Goal: Information Seeking & Learning: Find specific fact

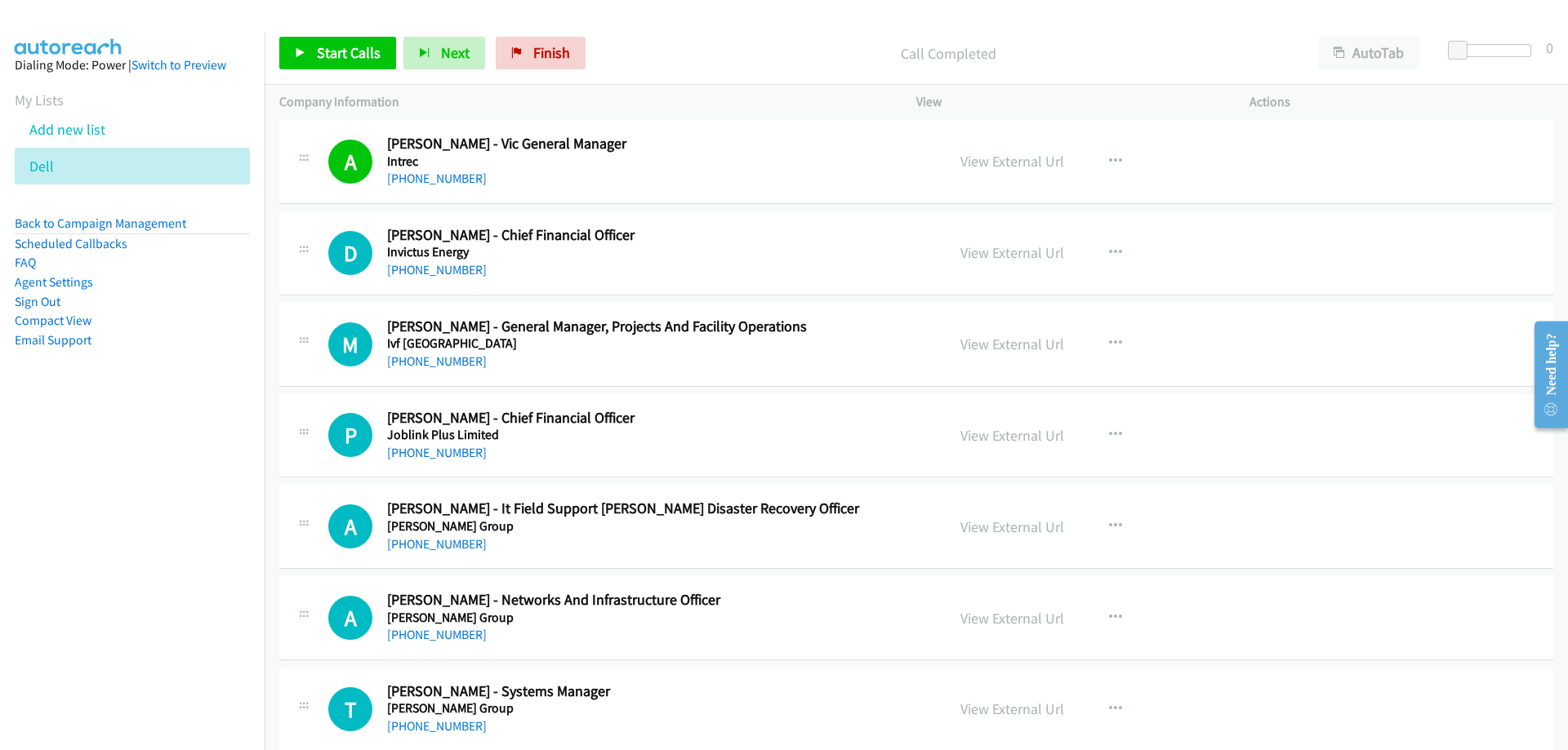
scroll to position [17388, 0]
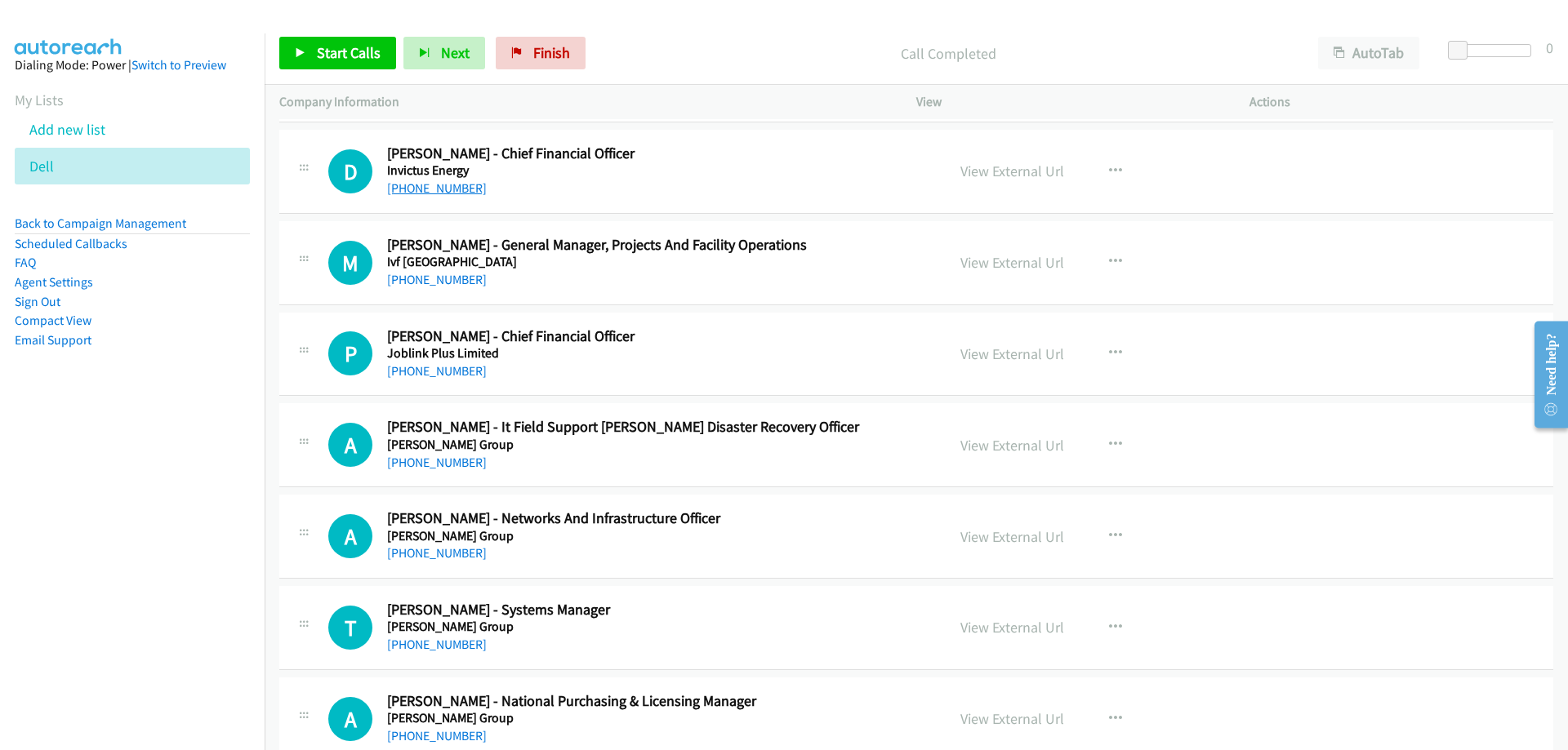
click at [439, 184] on link "[PHONE_NUMBER]" at bounding box center [437, 189] width 100 height 16
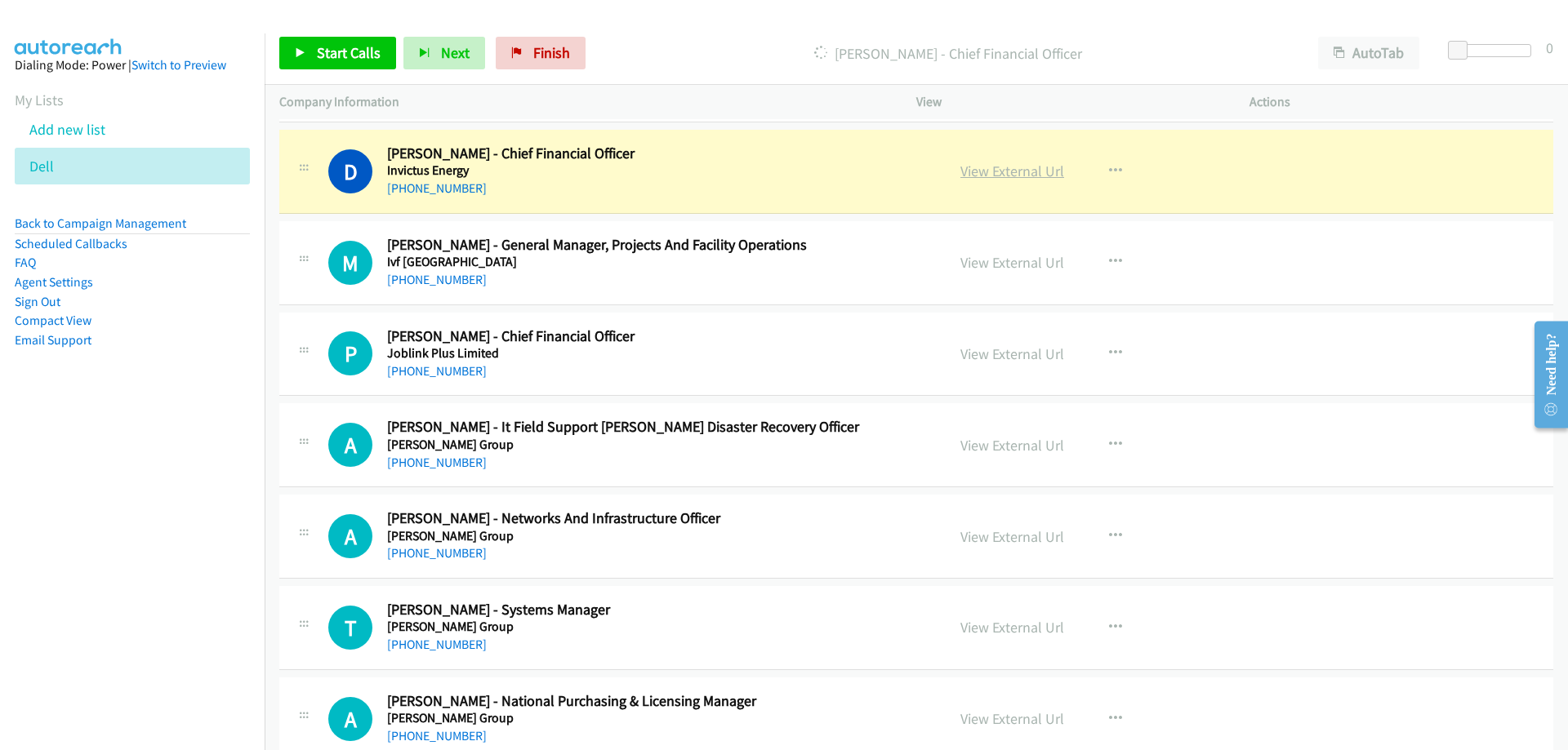
click at [969, 163] on link "View External Url" at bounding box center [1012, 170] width 104 height 18
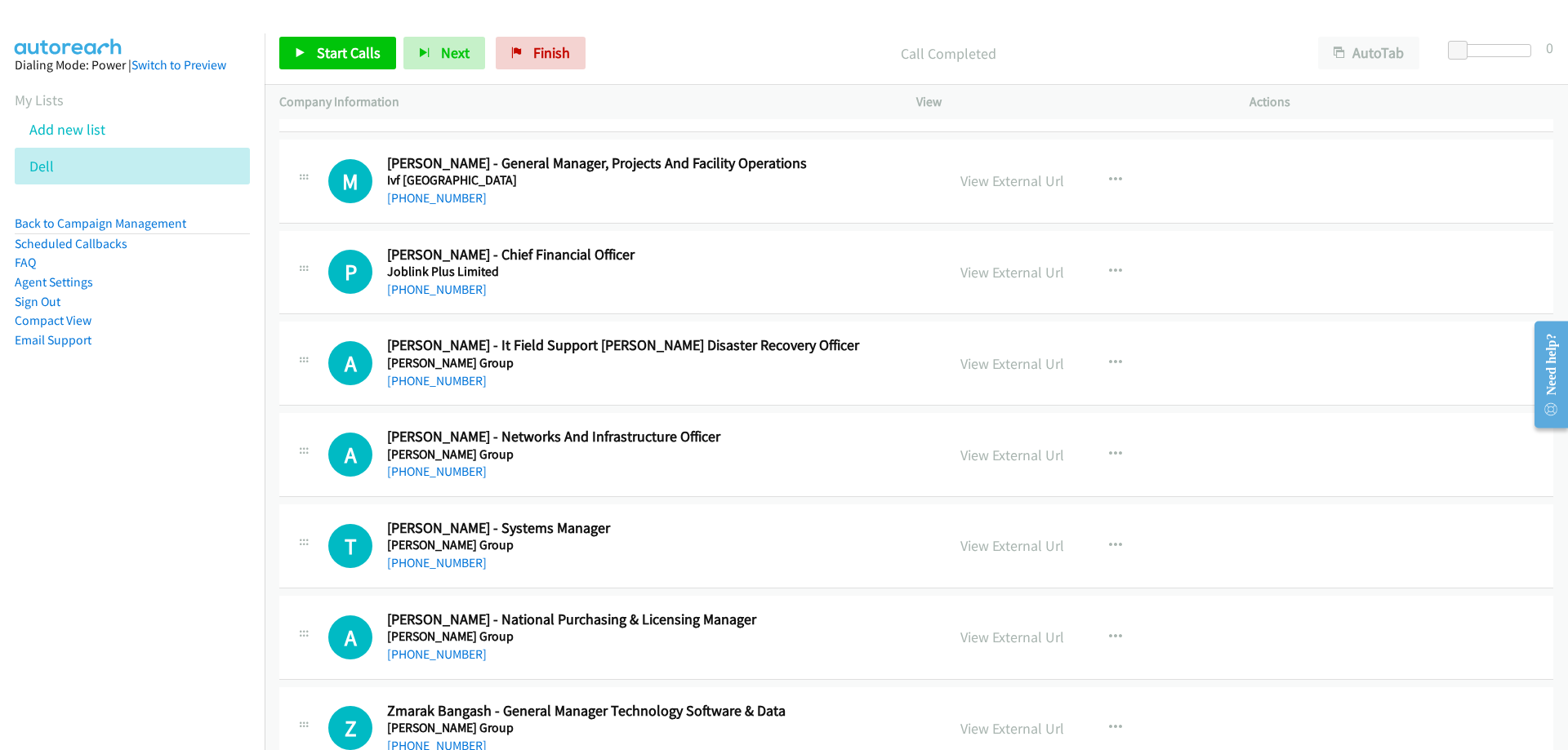
scroll to position [17551, 0]
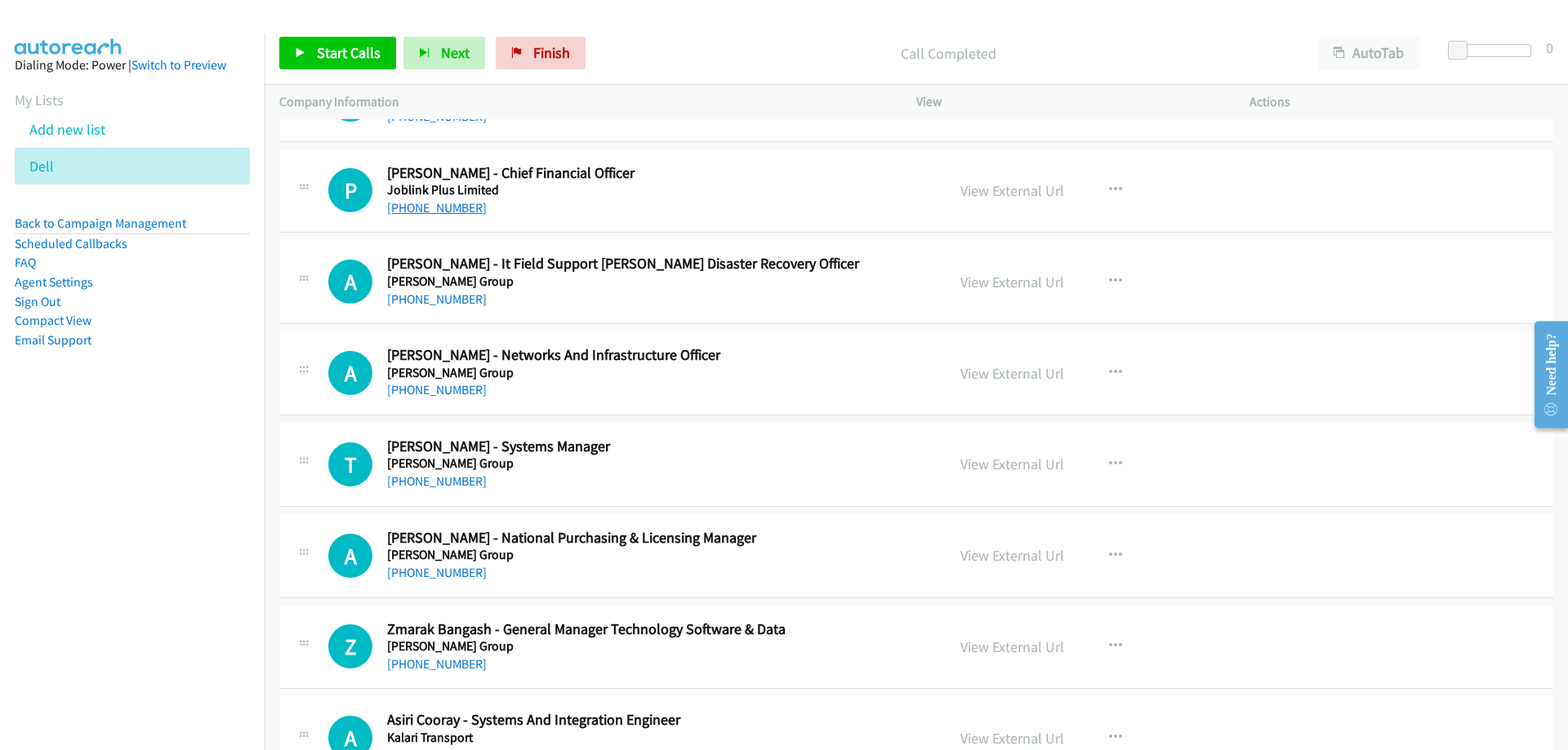
click at [453, 204] on link "[PHONE_NUMBER]" at bounding box center [437, 208] width 100 height 16
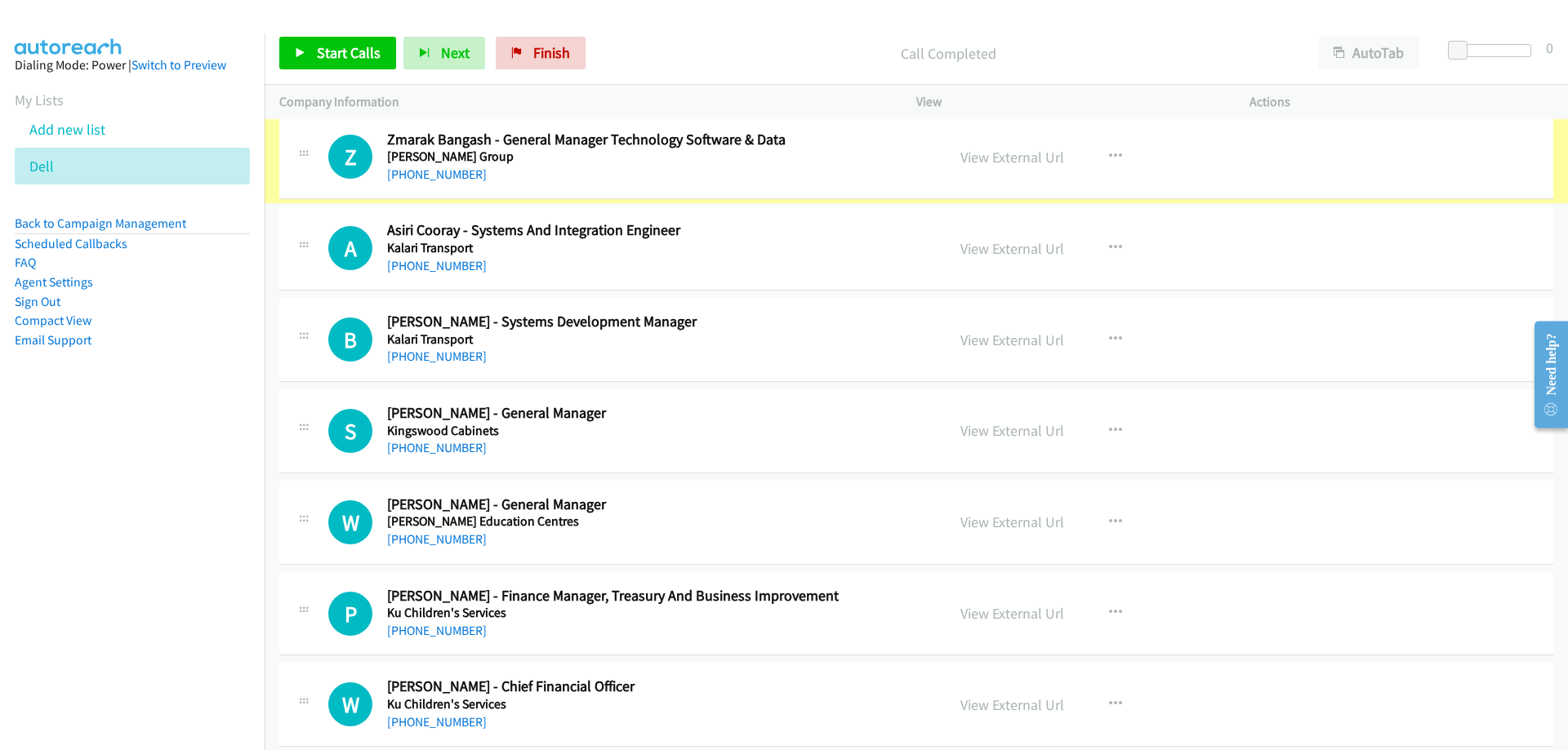
scroll to position [18040, 0]
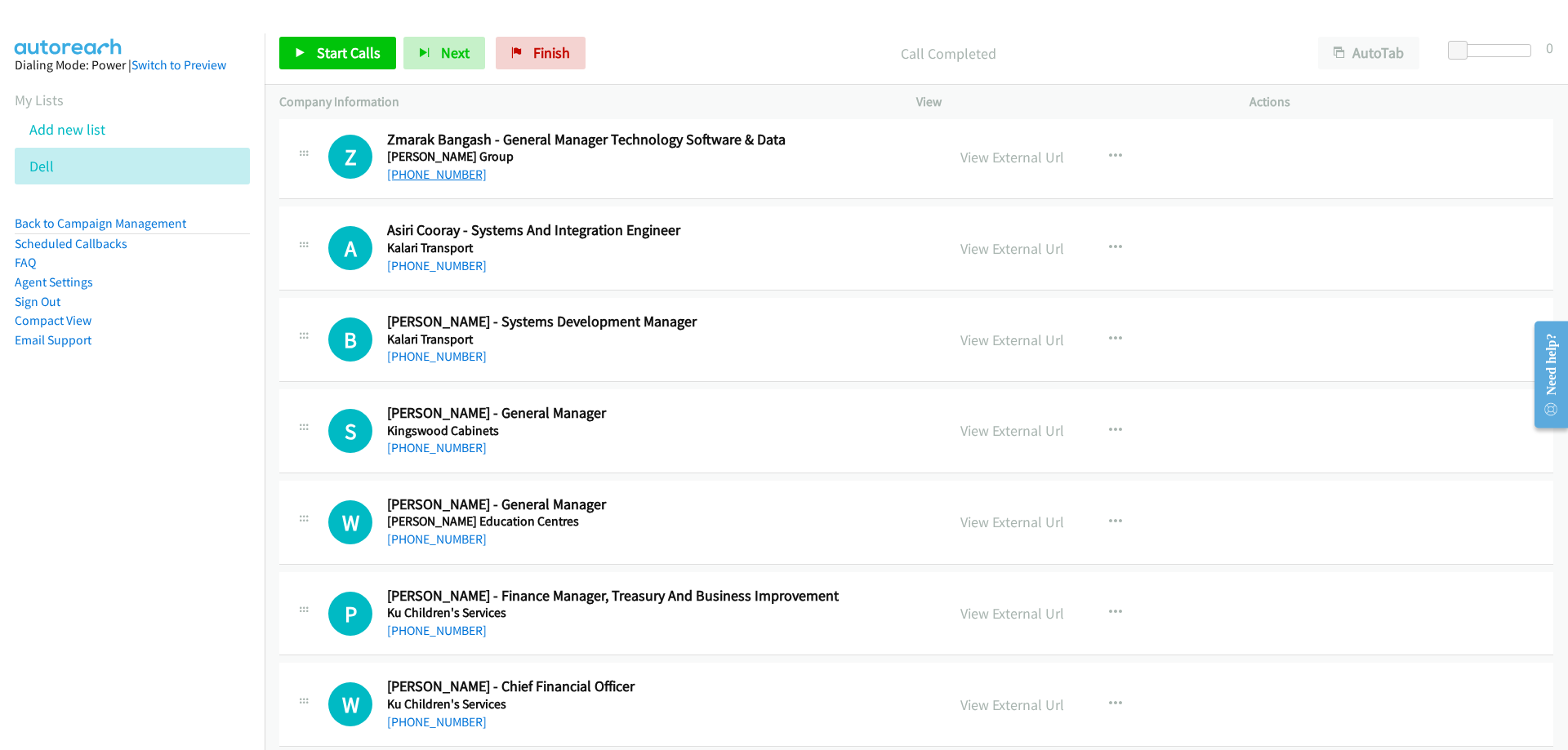
click at [417, 173] on link "[PHONE_NUMBER]" at bounding box center [437, 175] width 100 height 16
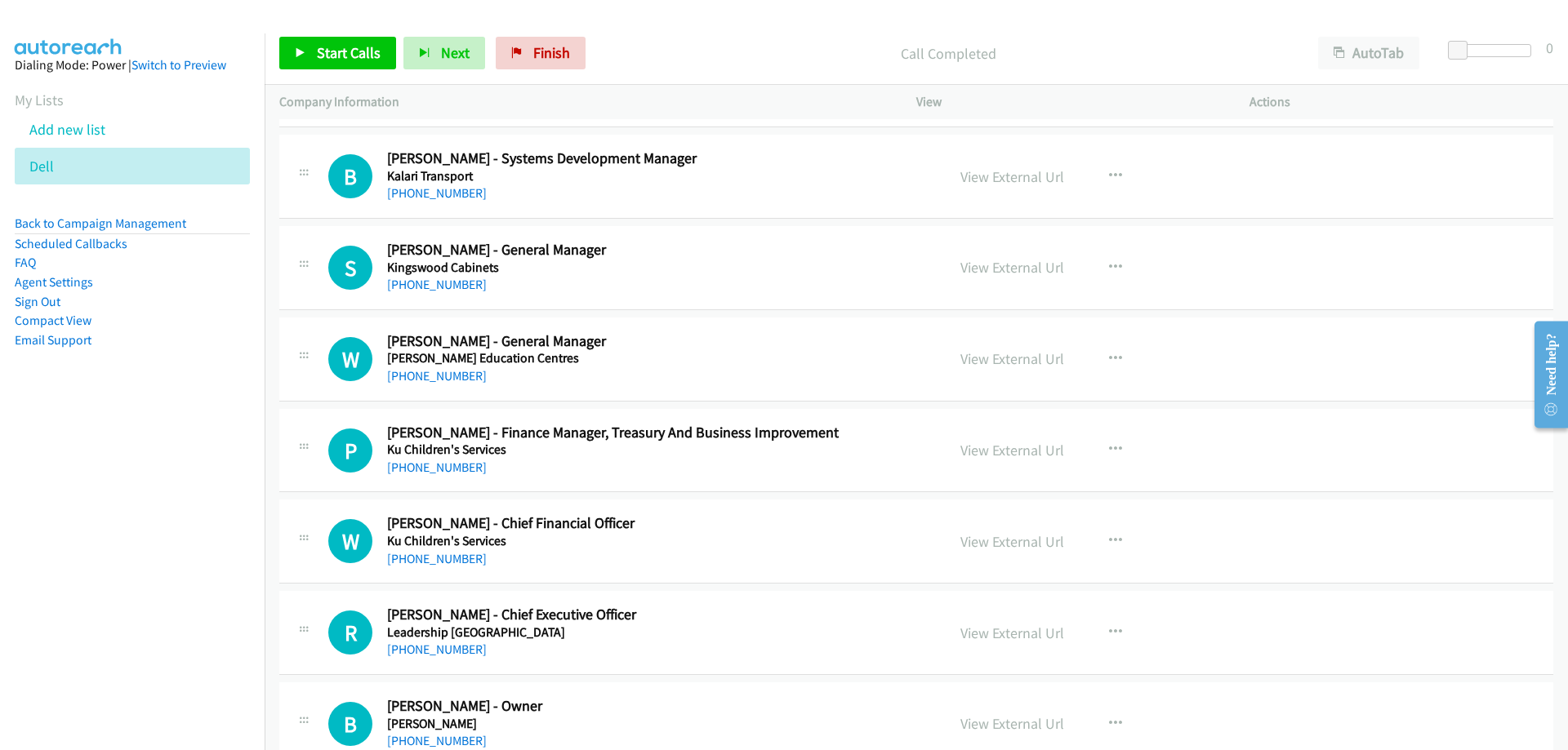
scroll to position [18285, 0]
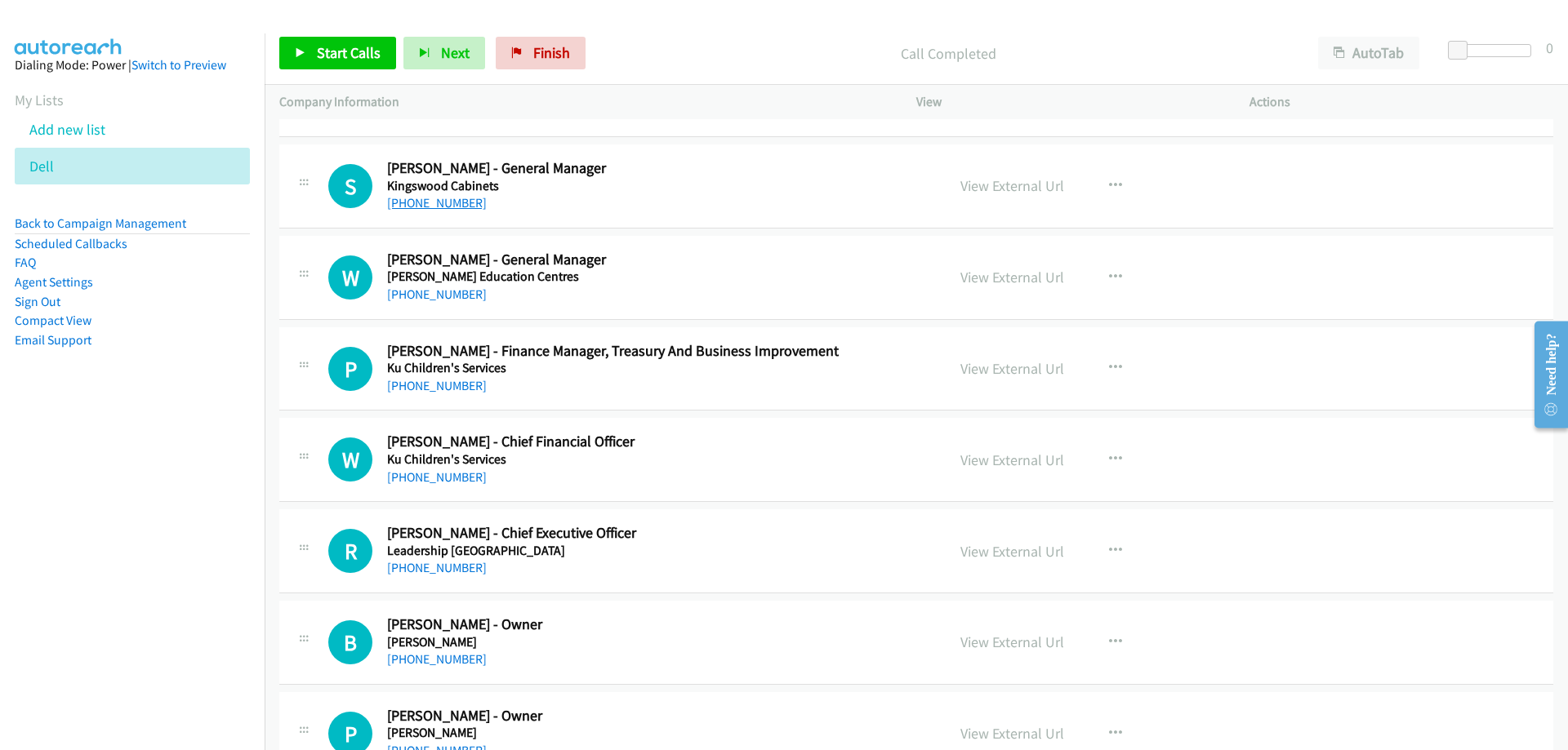
click at [449, 204] on link "[PHONE_NUMBER]" at bounding box center [437, 203] width 100 height 16
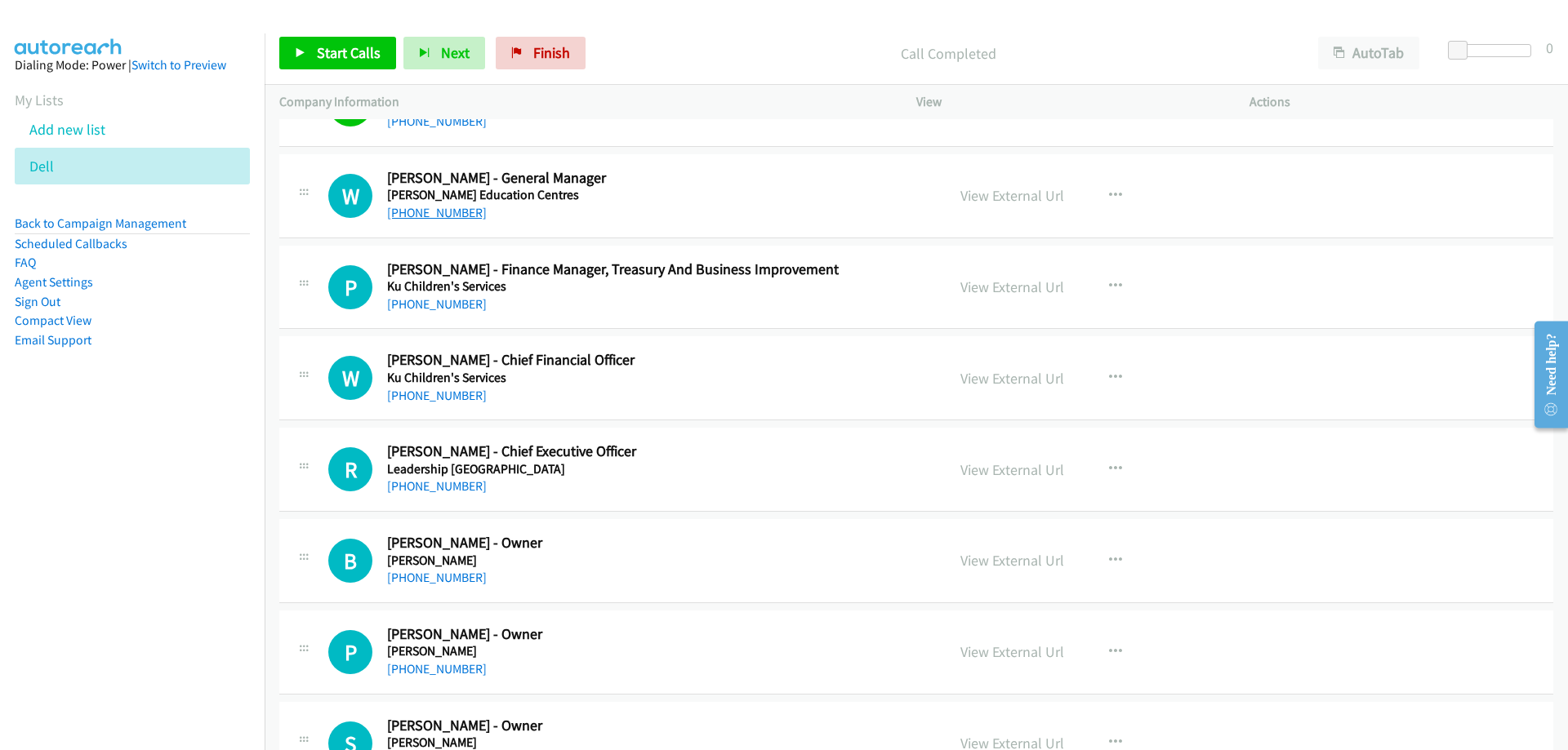
click at [425, 215] on link "[PHONE_NUMBER]" at bounding box center [437, 213] width 100 height 16
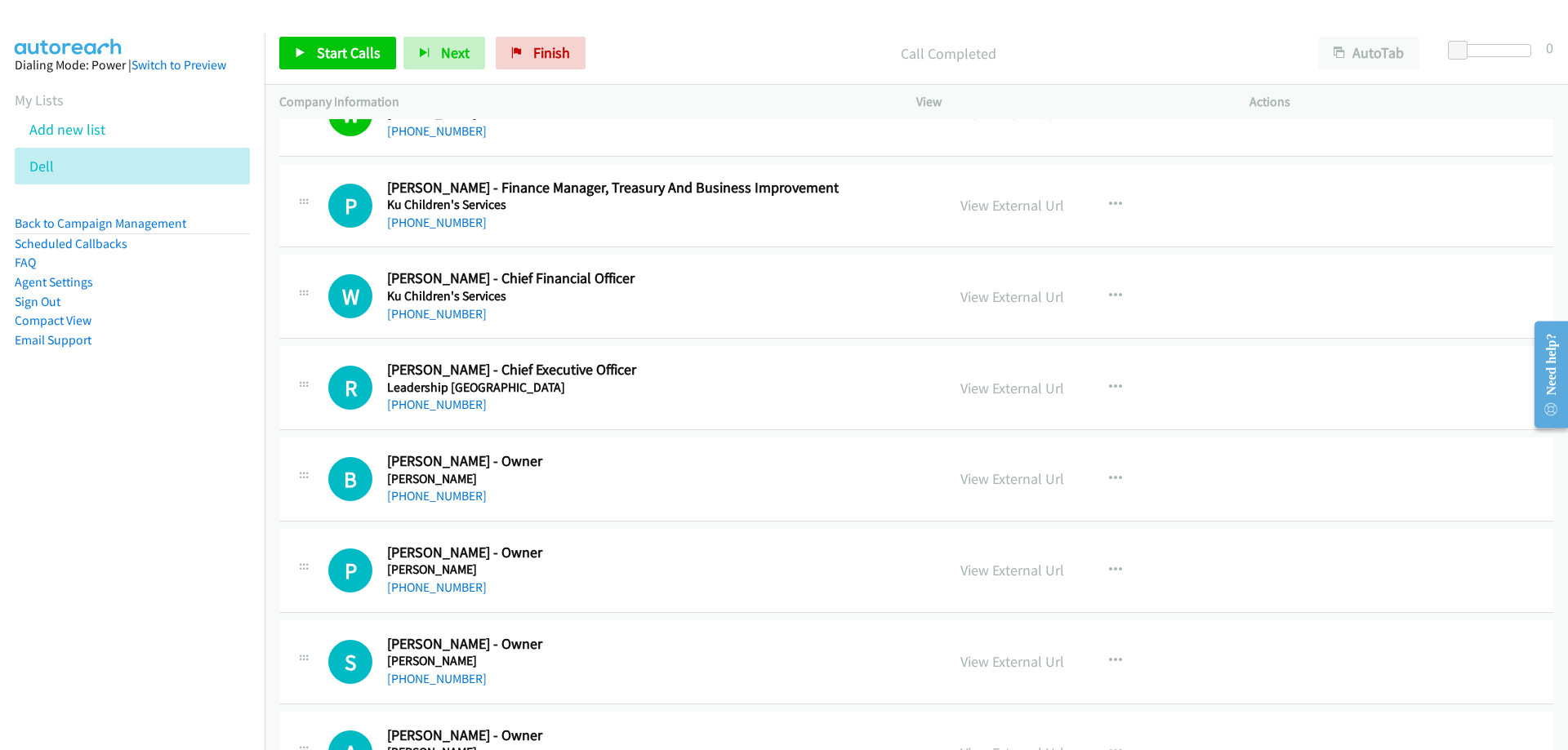
scroll to position [18531, 0]
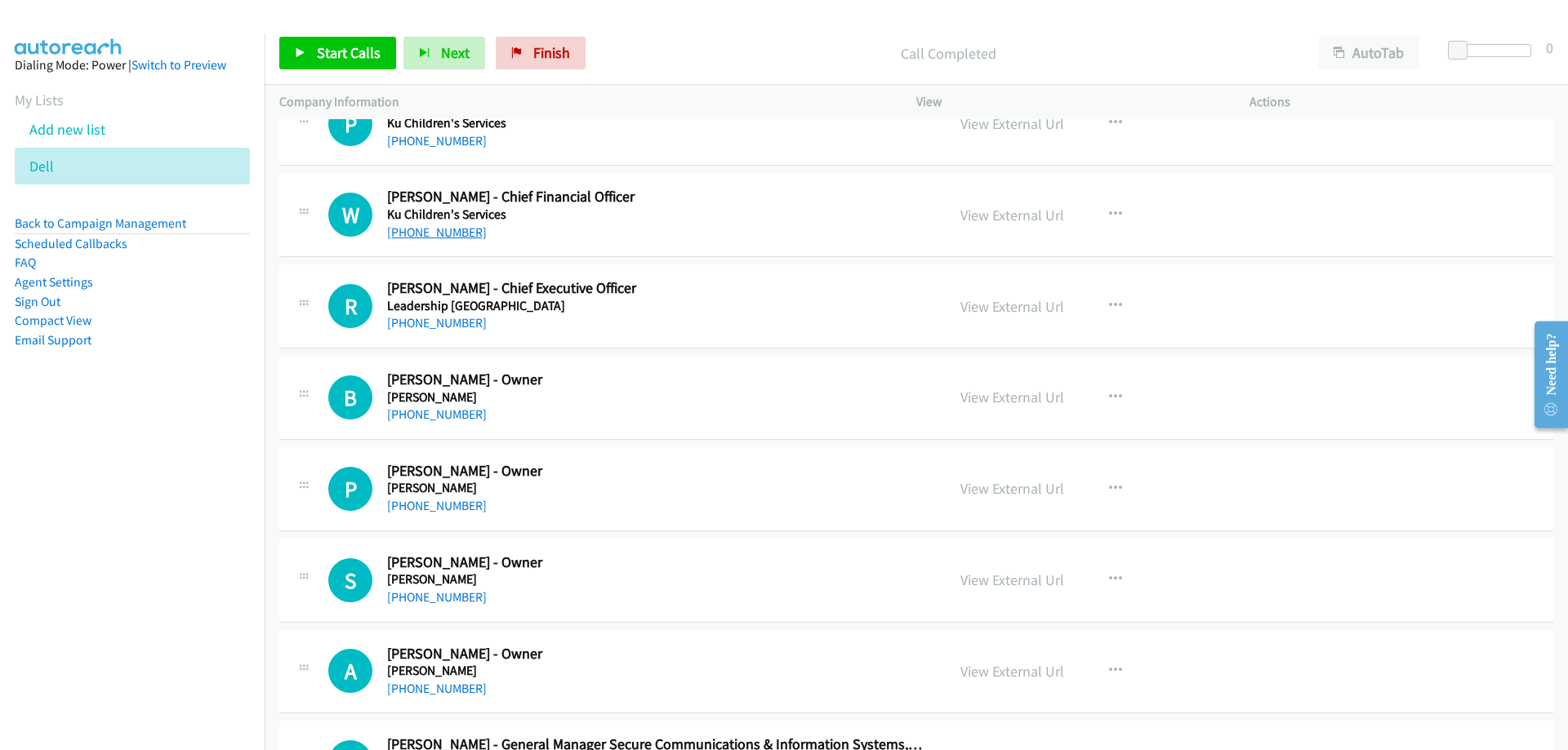
click at [451, 232] on link "[PHONE_NUMBER]" at bounding box center [437, 232] width 100 height 16
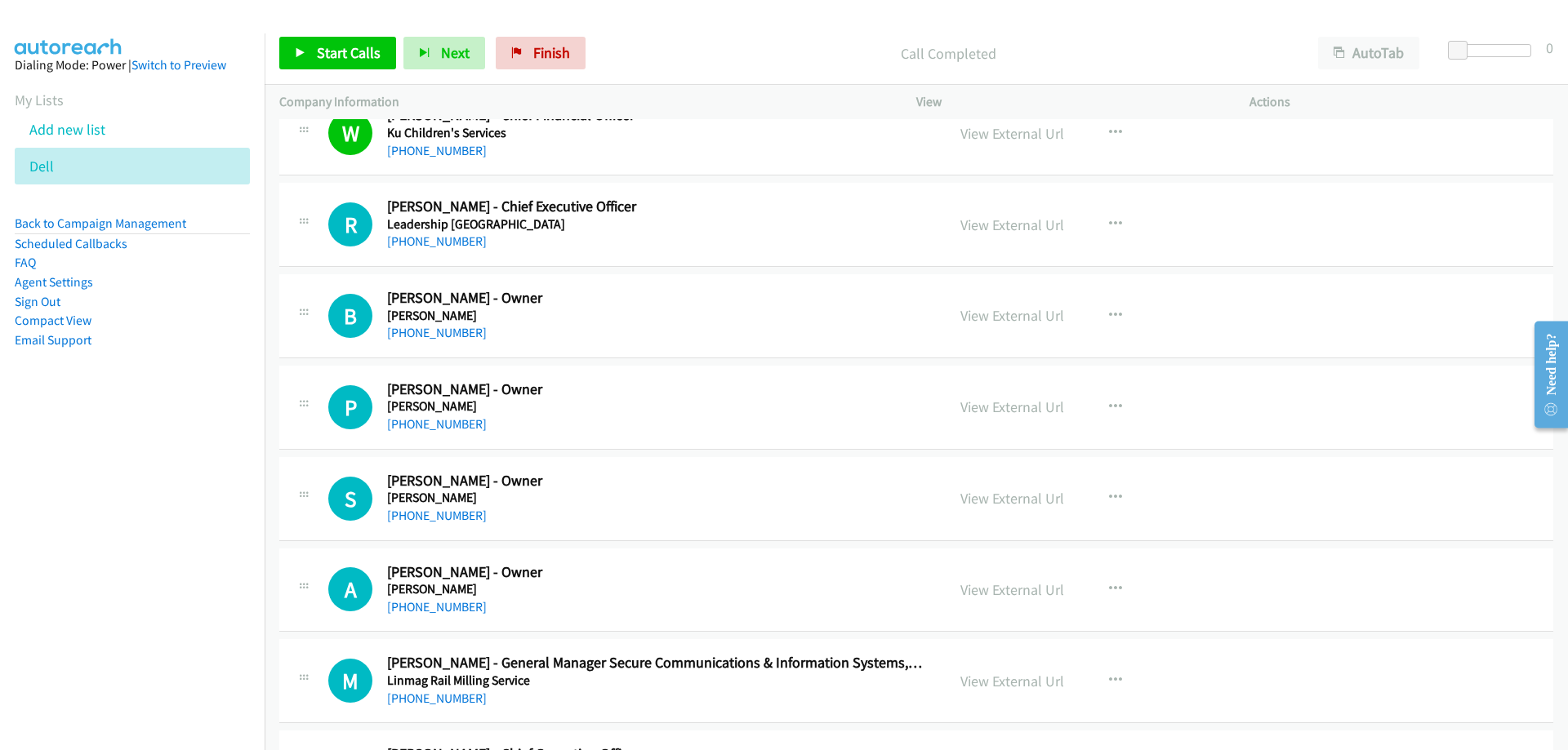
scroll to position [18857, 0]
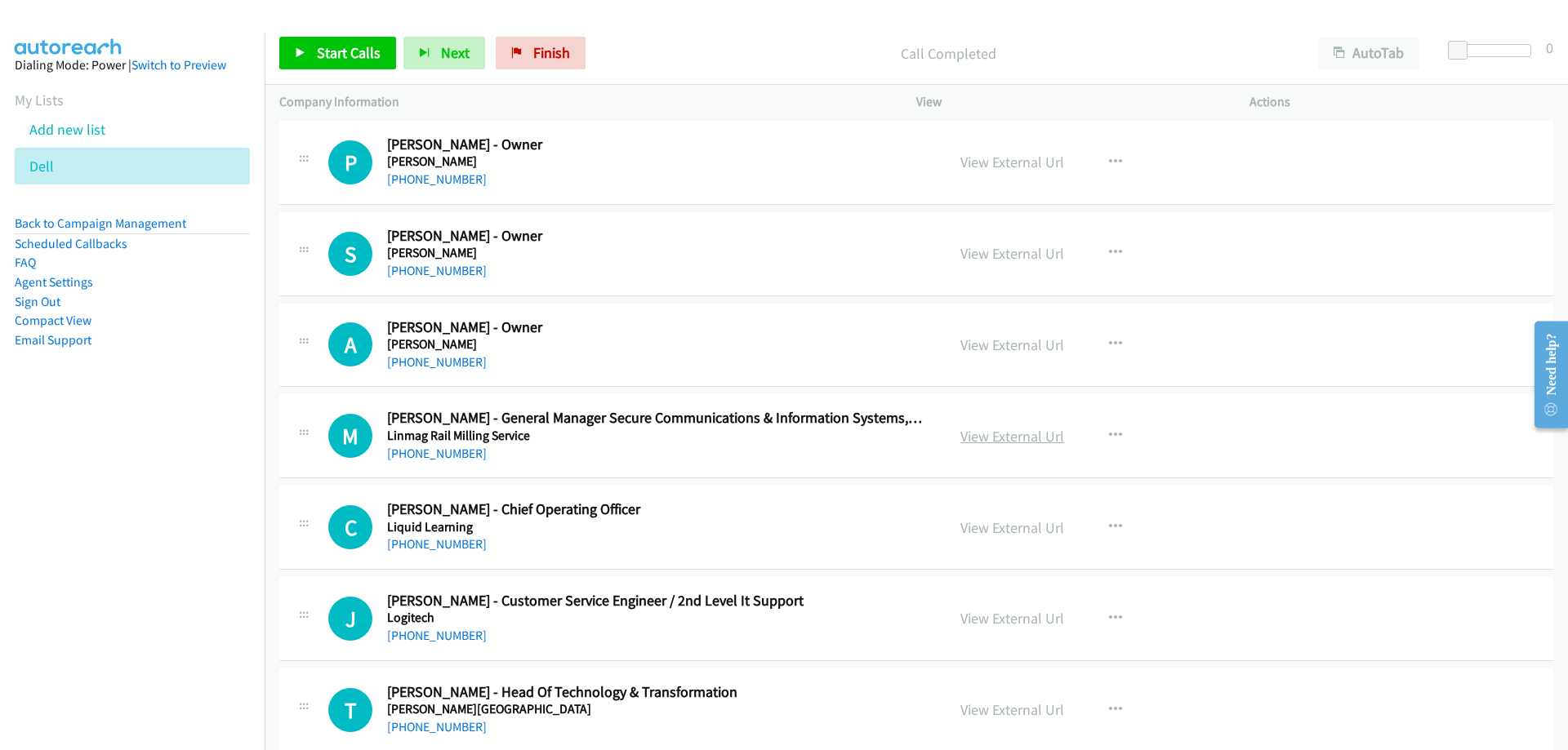
click at [988, 429] on link "View External Url" at bounding box center [1012, 436] width 104 height 18
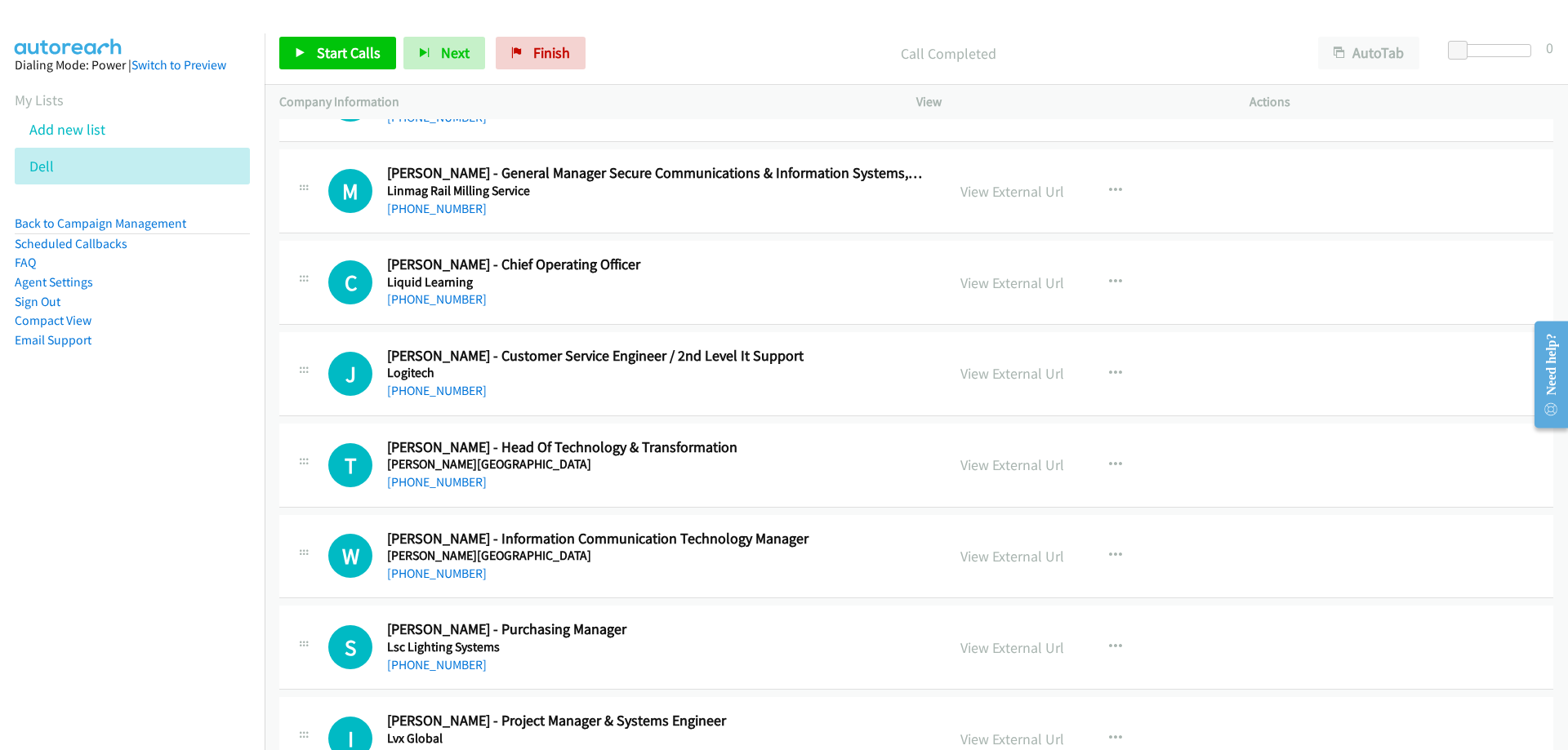
scroll to position [19183, 0]
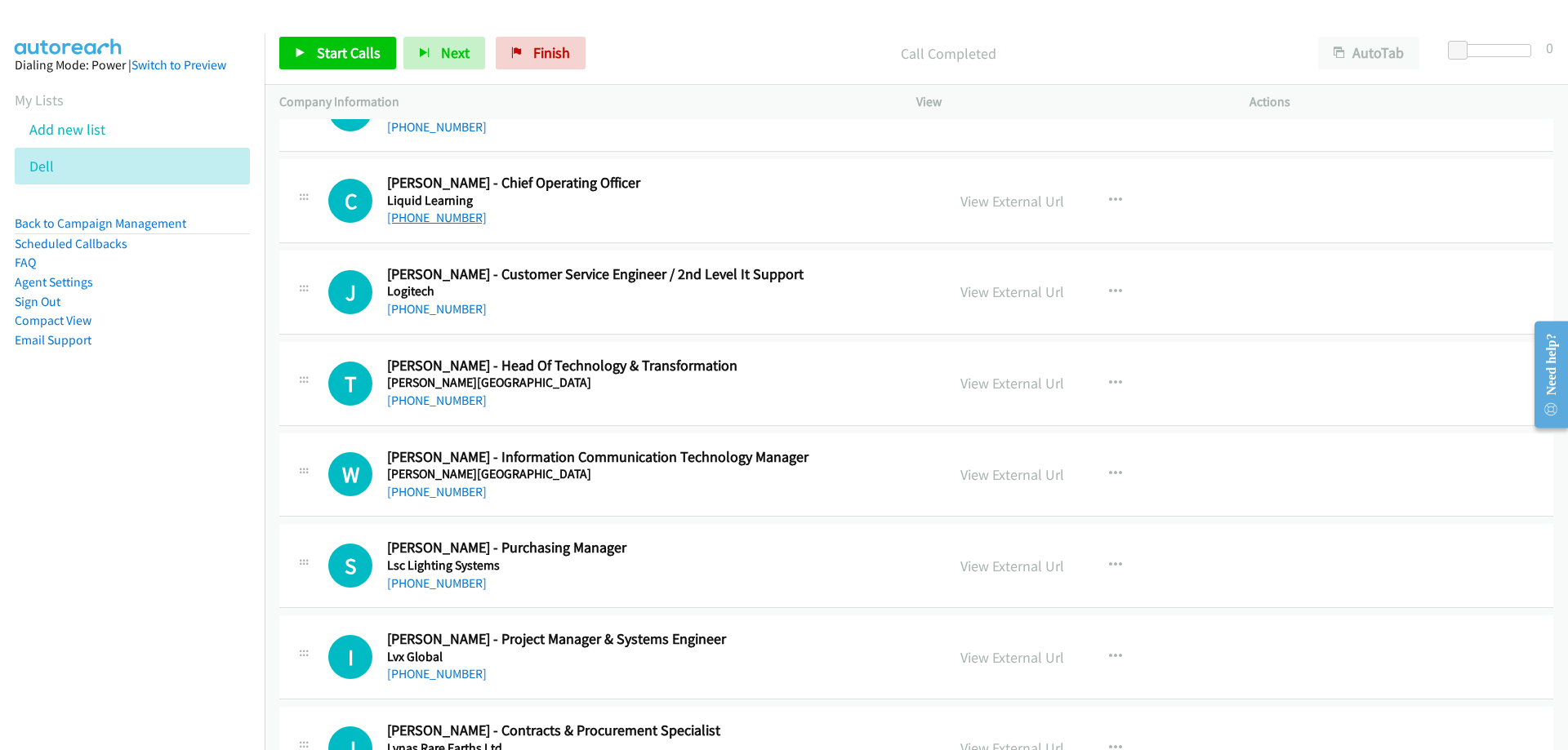
click at [441, 224] on link "[PHONE_NUMBER]" at bounding box center [437, 218] width 100 height 16
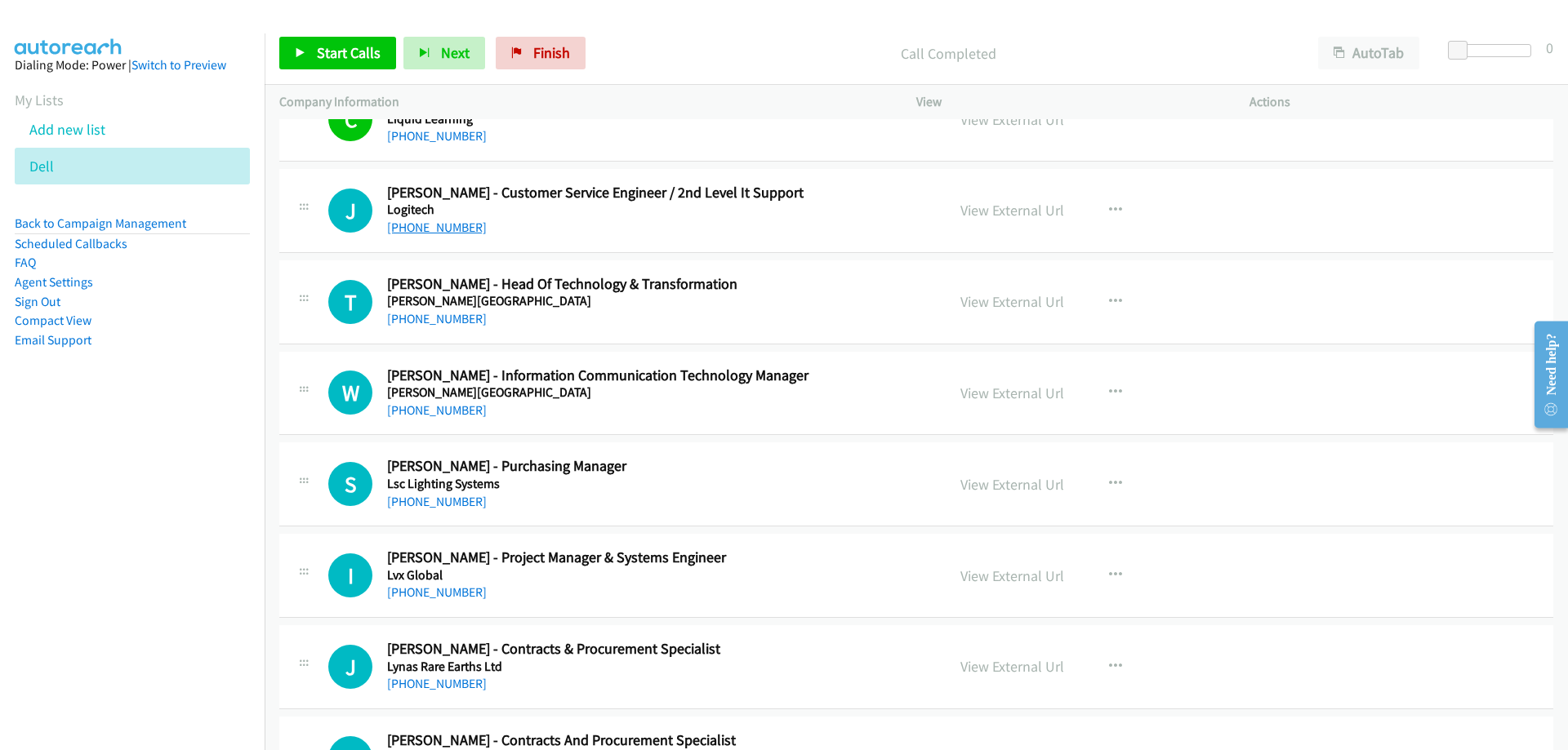
click at [447, 225] on link "[PHONE_NUMBER]" at bounding box center [437, 227] width 100 height 16
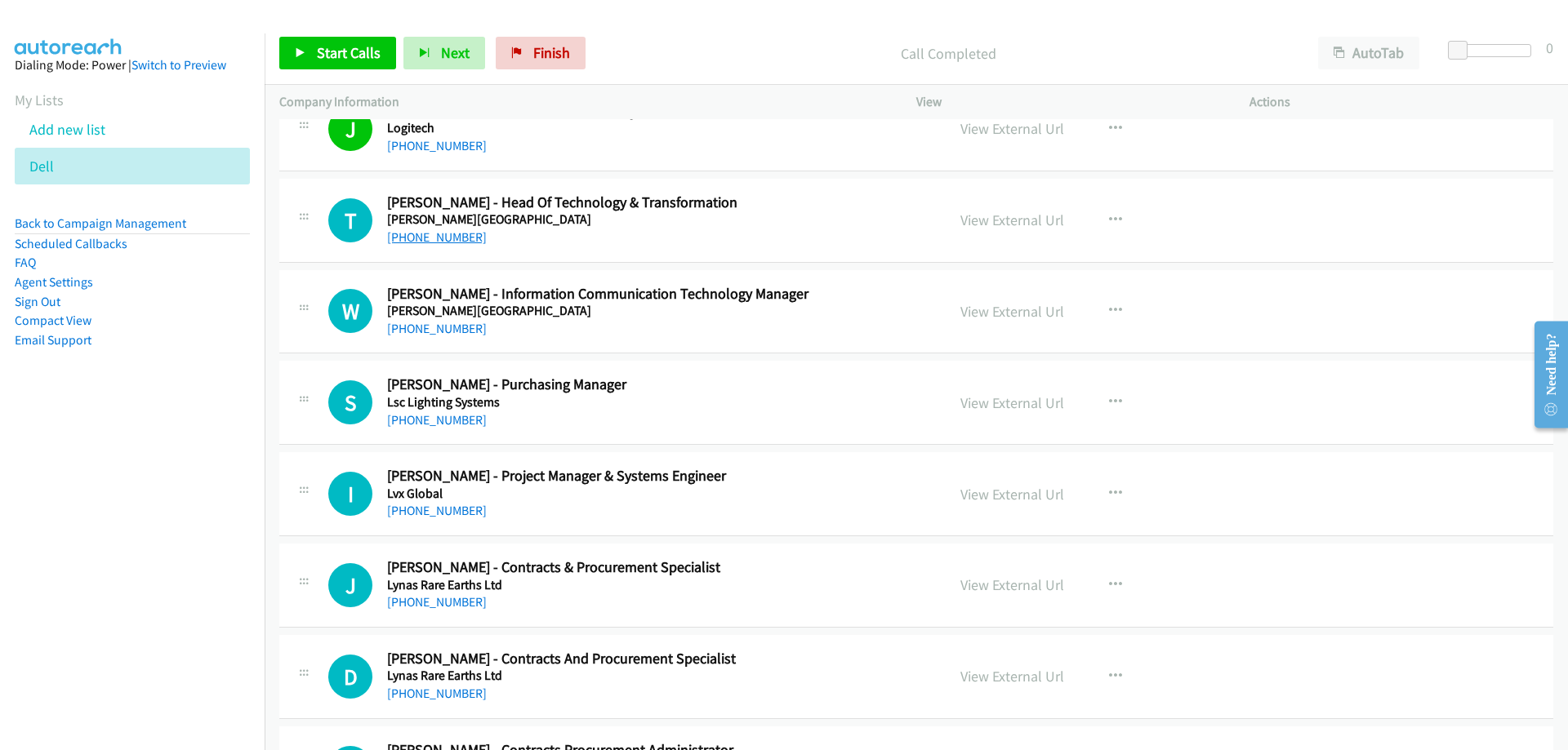
click at [467, 239] on link "[PHONE_NUMBER]" at bounding box center [437, 237] width 100 height 16
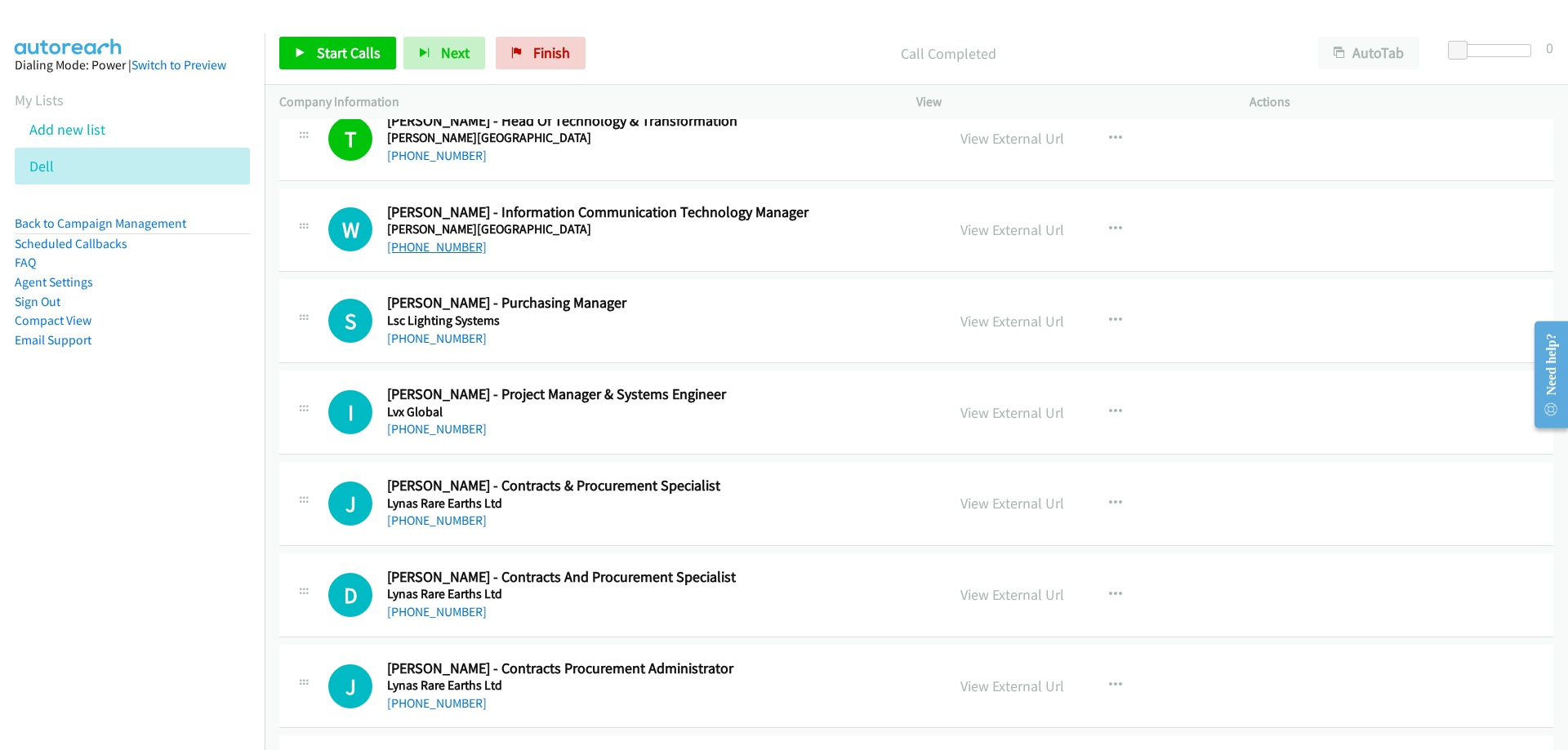
click at [425, 253] on link "[PHONE_NUMBER]" at bounding box center [437, 247] width 100 height 16
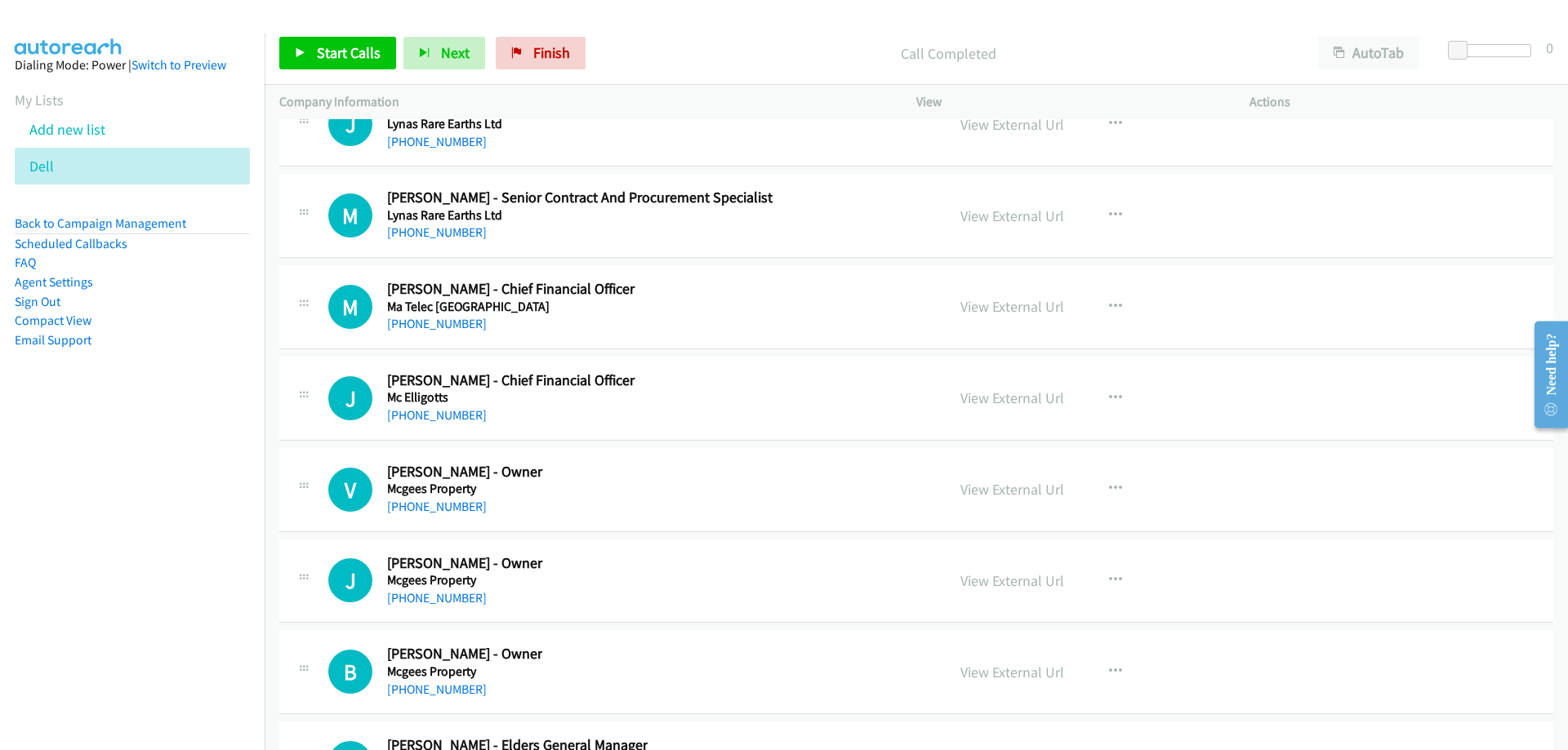
scroll to position [20163, 0]
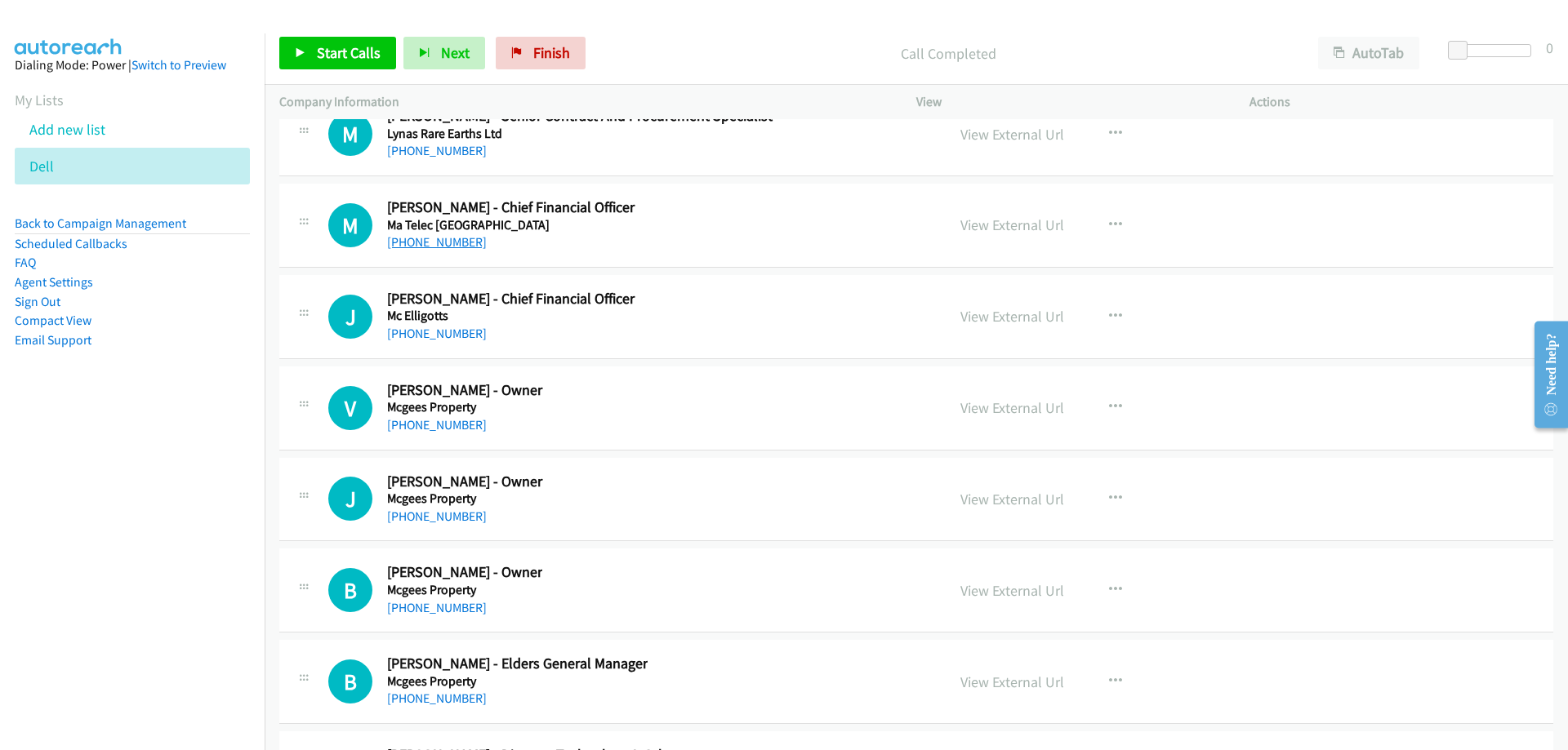
click at [448, 246] on link "[PHONE_NUMBER]" at bounding box center [437, 242] width 100 height 16
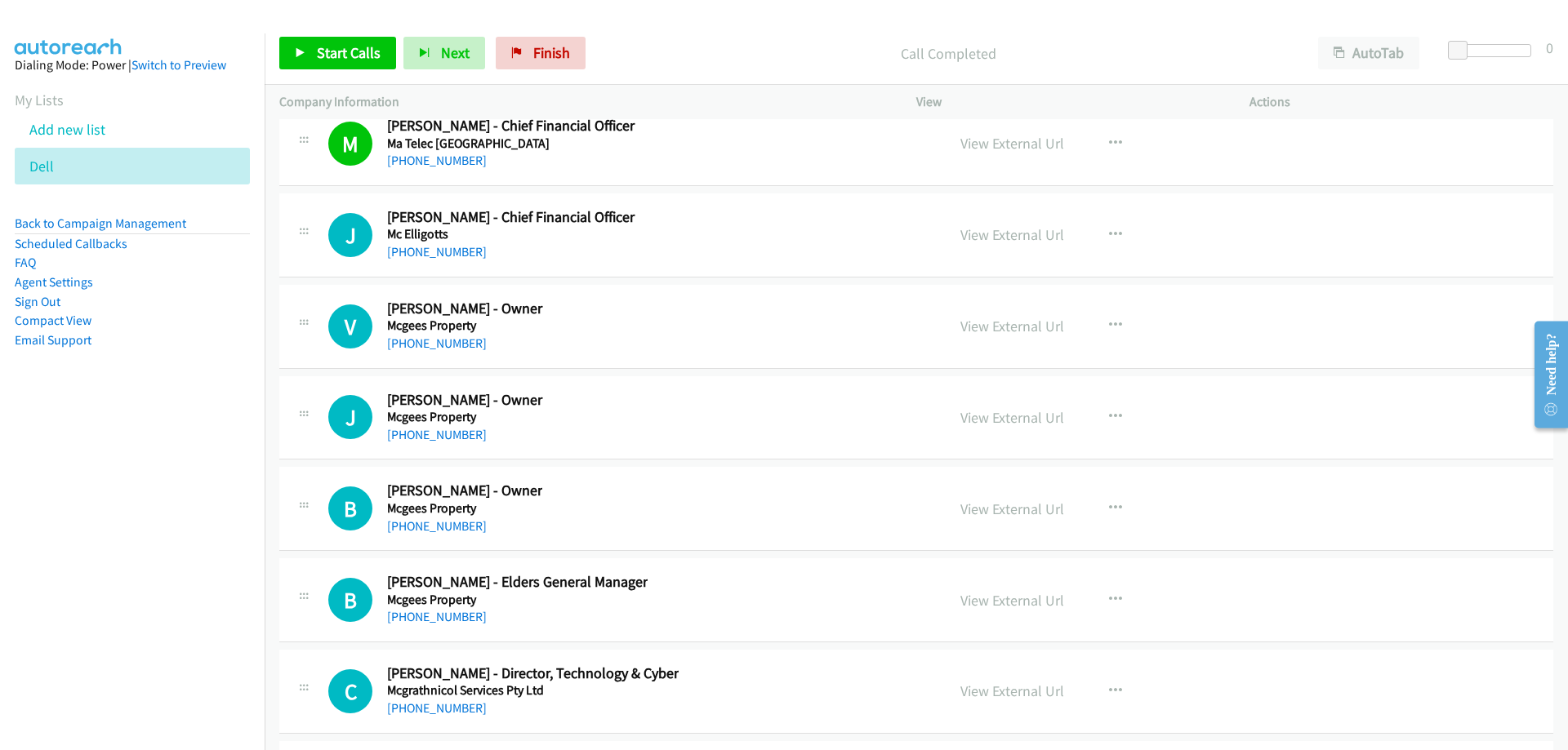
scroll to position [20326, 0]
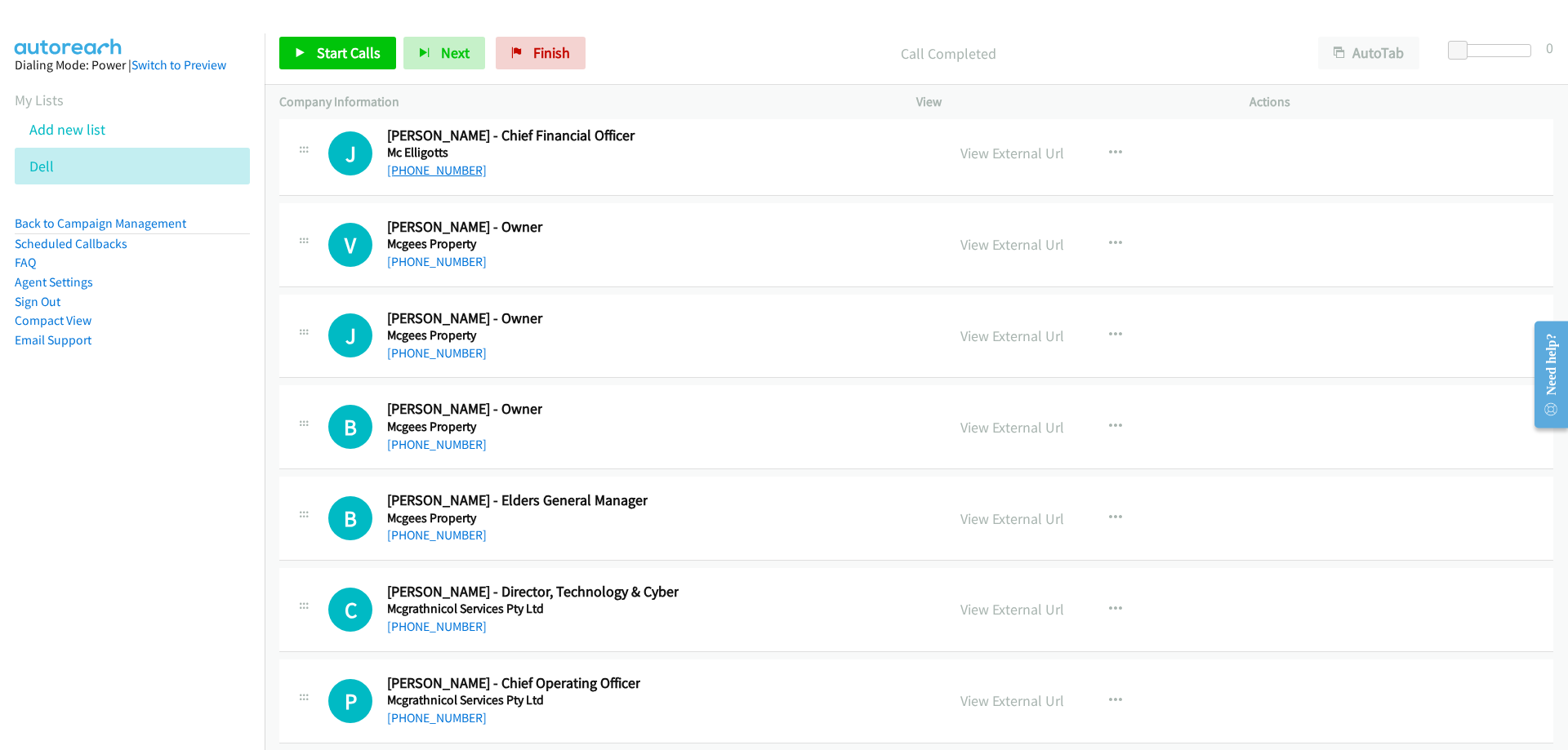
click at [459, 167] on link "[PHONE_NUMBER]" at bounding box center [437, 170] width 100 height 16
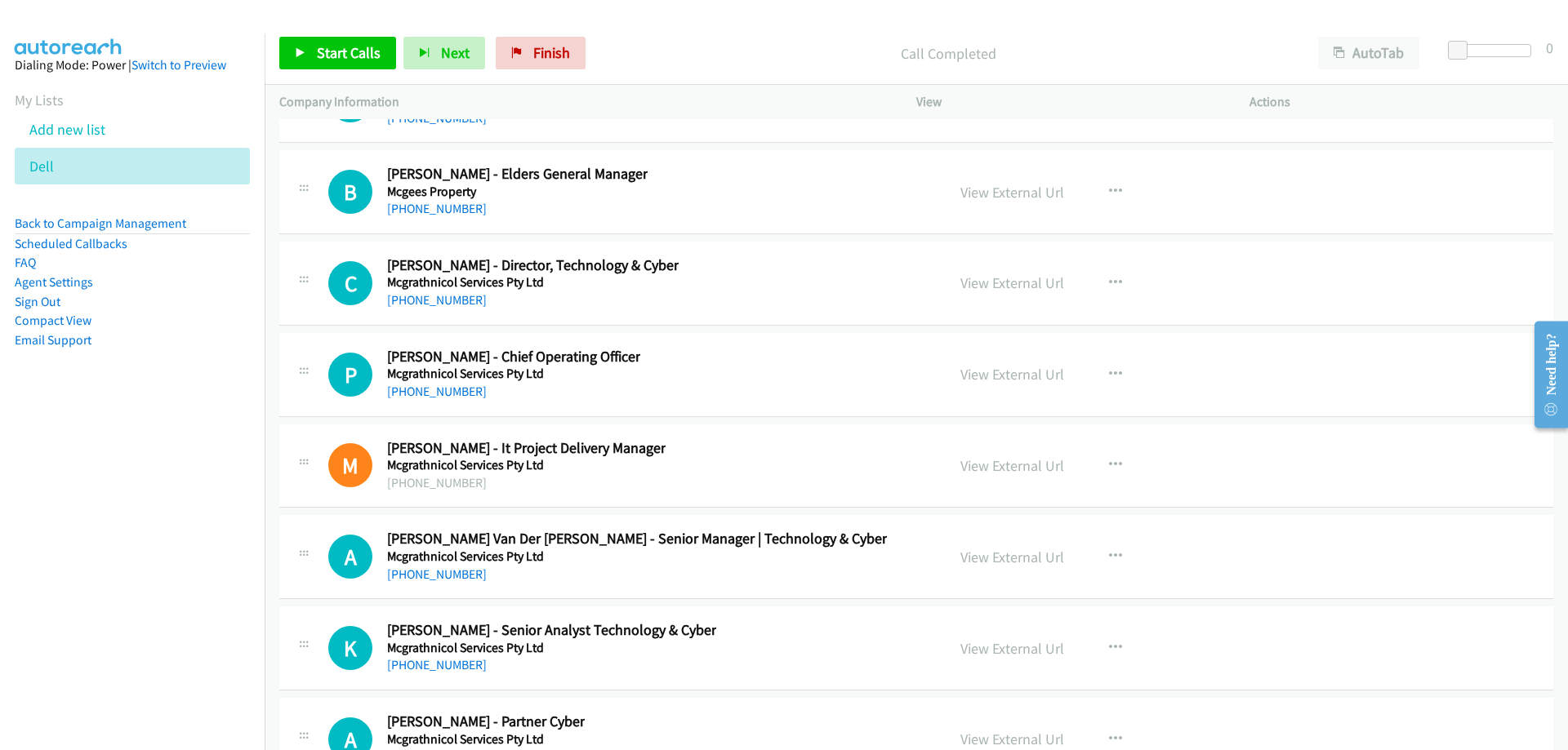
scroll to position [20734, 0]
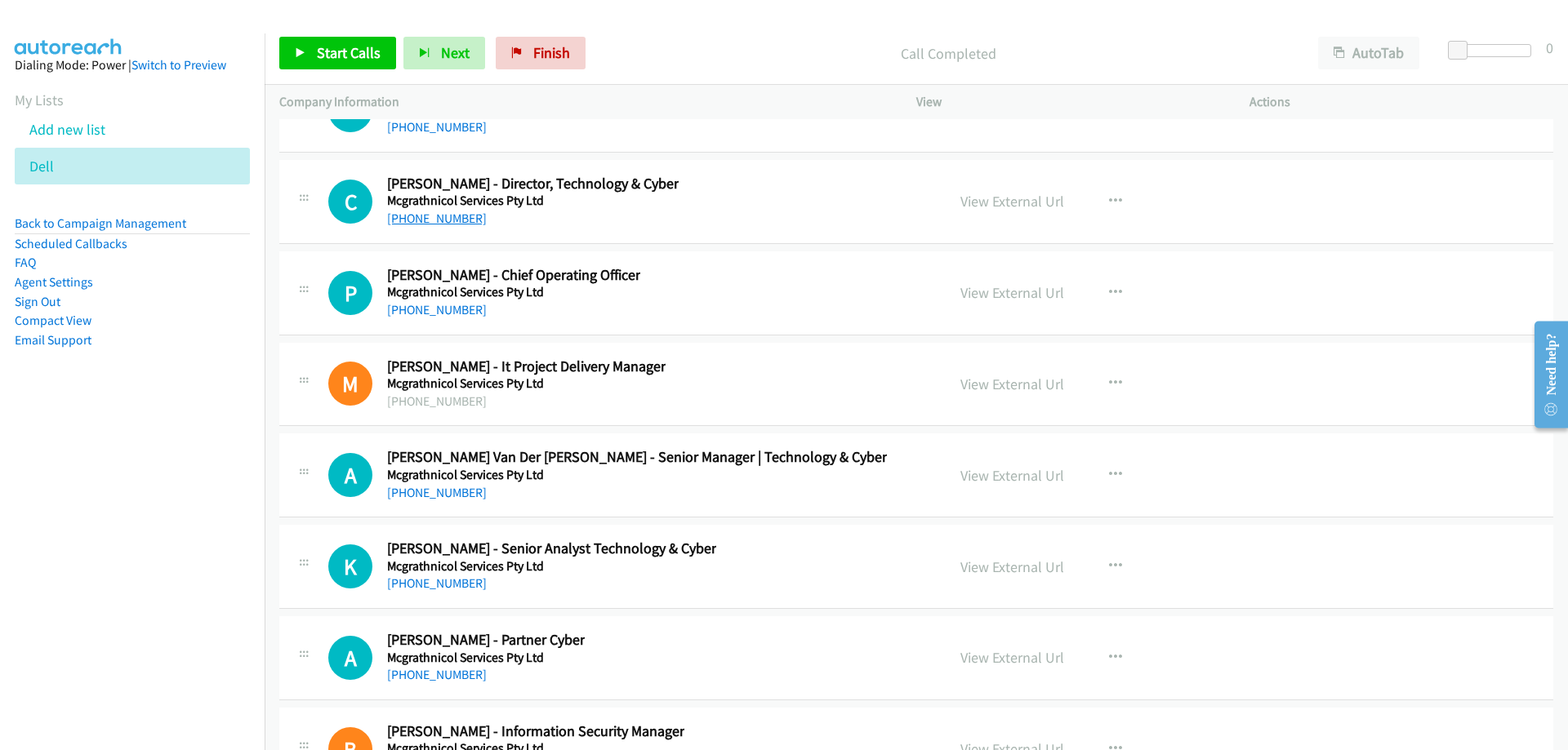
click at [425, 224] on link "[PHONE_NUMBER]" at bounding box center [437, 218] width 100 height 16
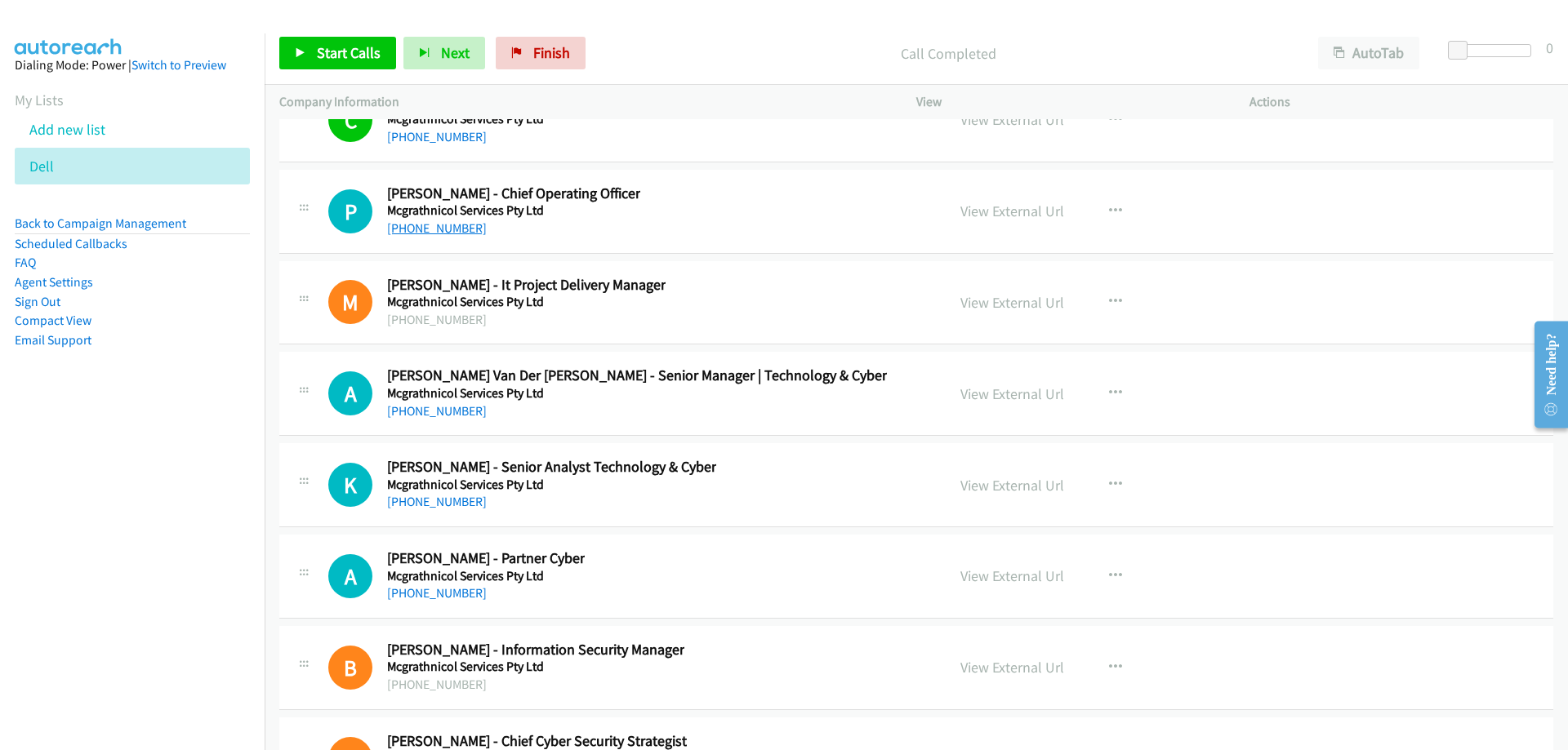
click at [426, 232] on link "[PHONE_NUMBER]" at bounding box center [437, 228] width 100 height 16
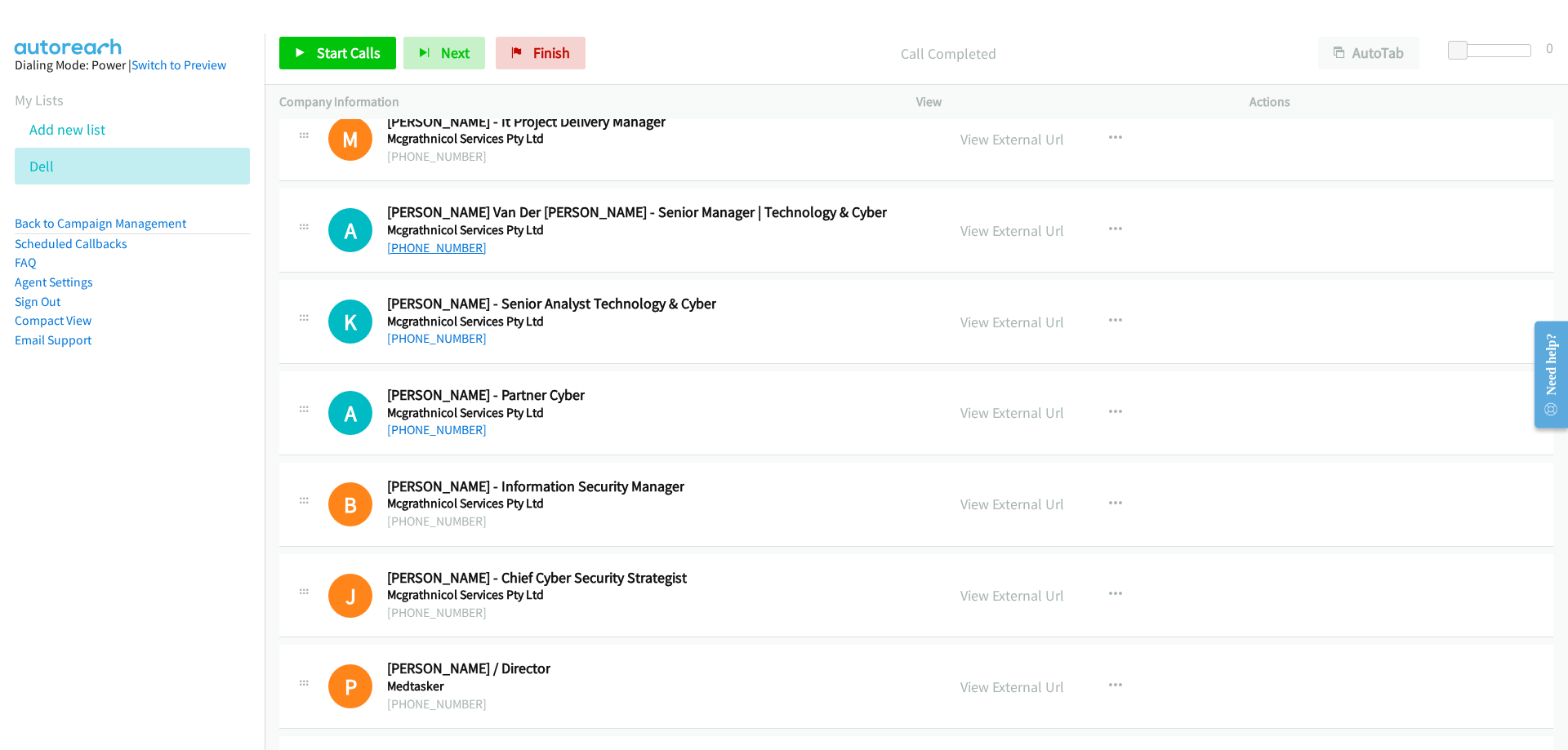
click at [400, 252] on link "[PHONE_NUMBER]" at bounding box center [437, 248] width 100 height 16
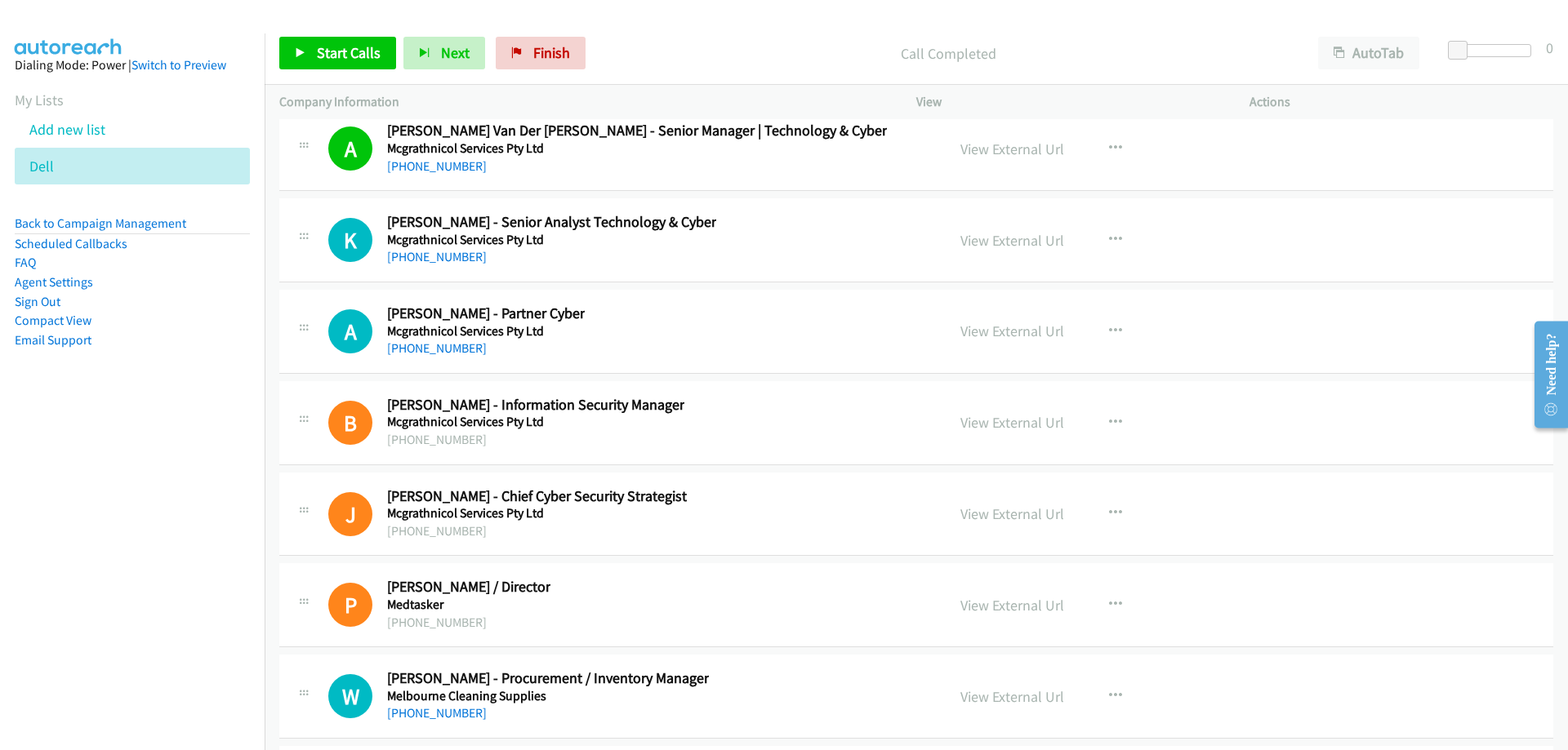
scroll to position [21143, 0]
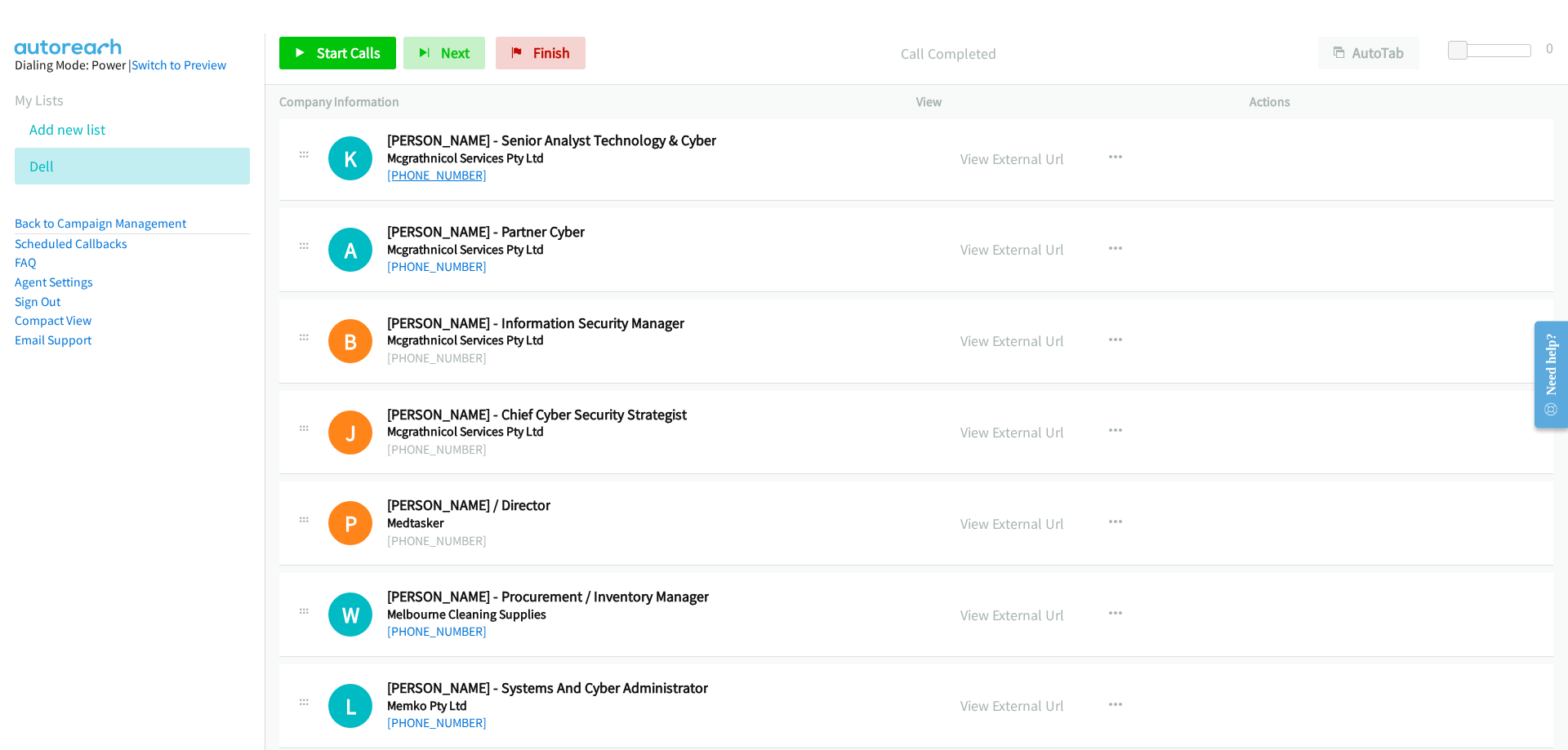
click at [463, 174] on link "[PHONE_NUMBER]" at bounding box center [437, 175] width 100 height 16
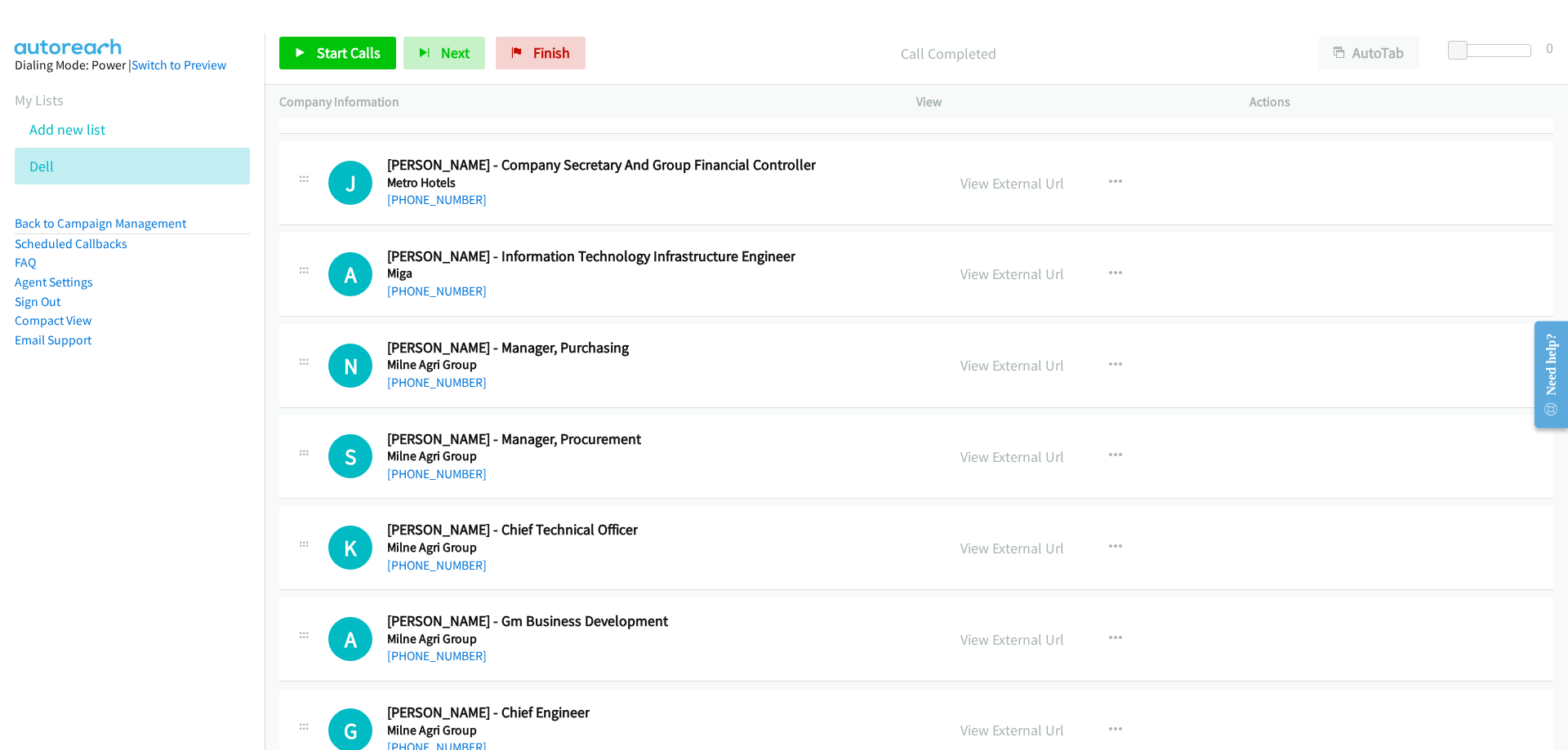
scroll to position [22204, 0]
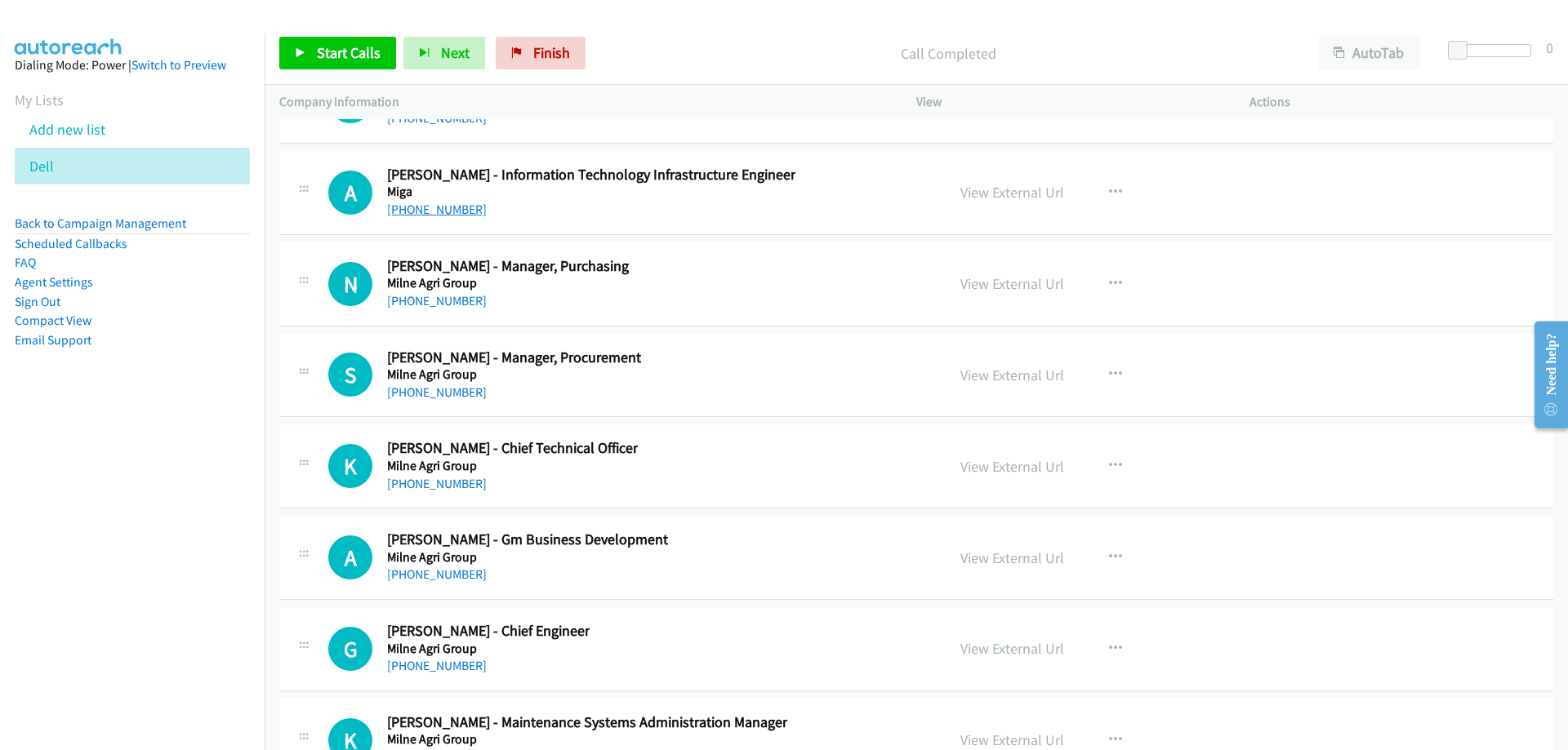
click at [452, 210] on link "[PHONE_NUMBER]" at bounding box center [437, 210] width 100 height 16
click at [427, 211] on link "[PHONE_NUMBER]" at bounding box center [437, 210] width 100 height 16
click at [974, 200] on link "View External Url" at bounding box center [1012, 191] width 104 height 18
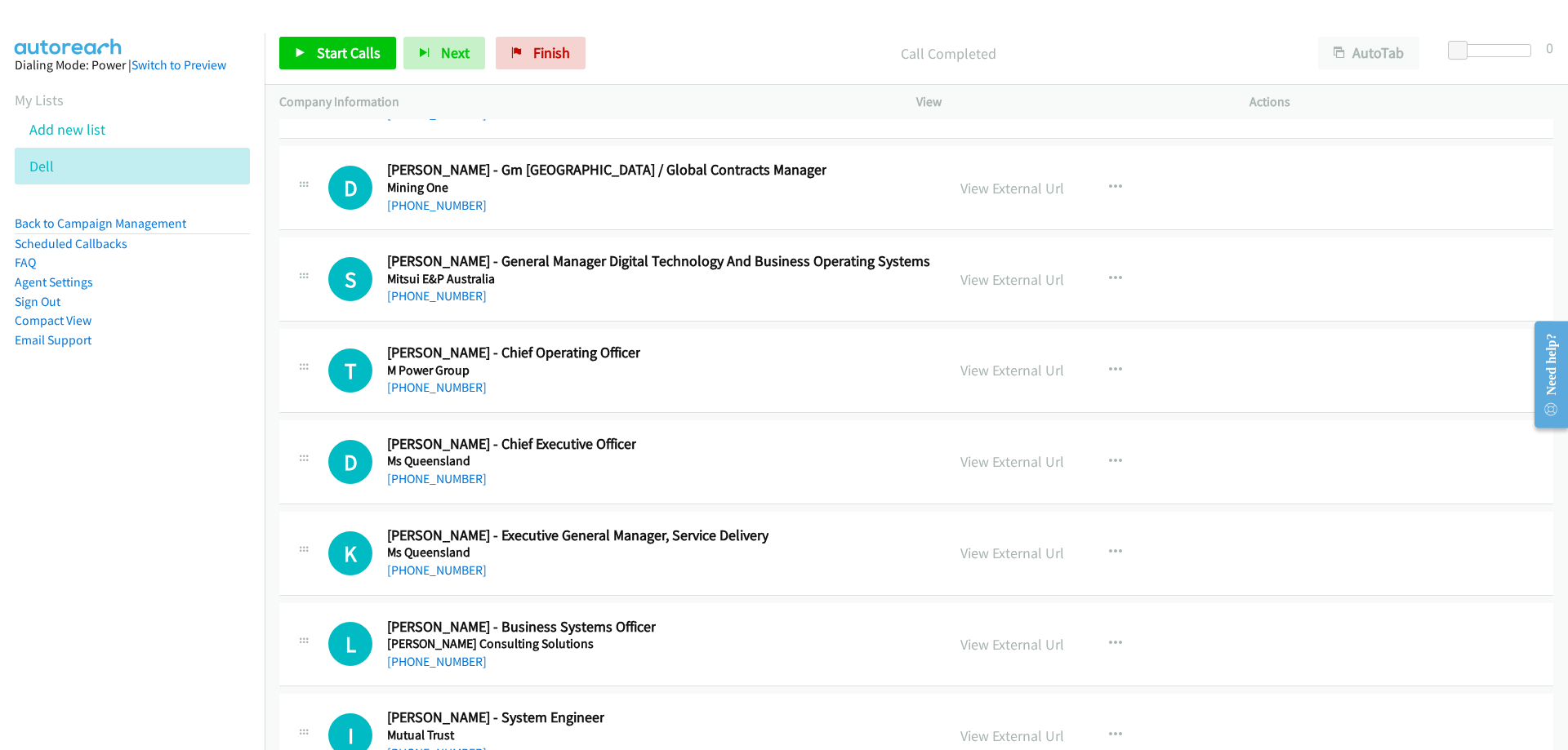
scroll to position [23020, 0]
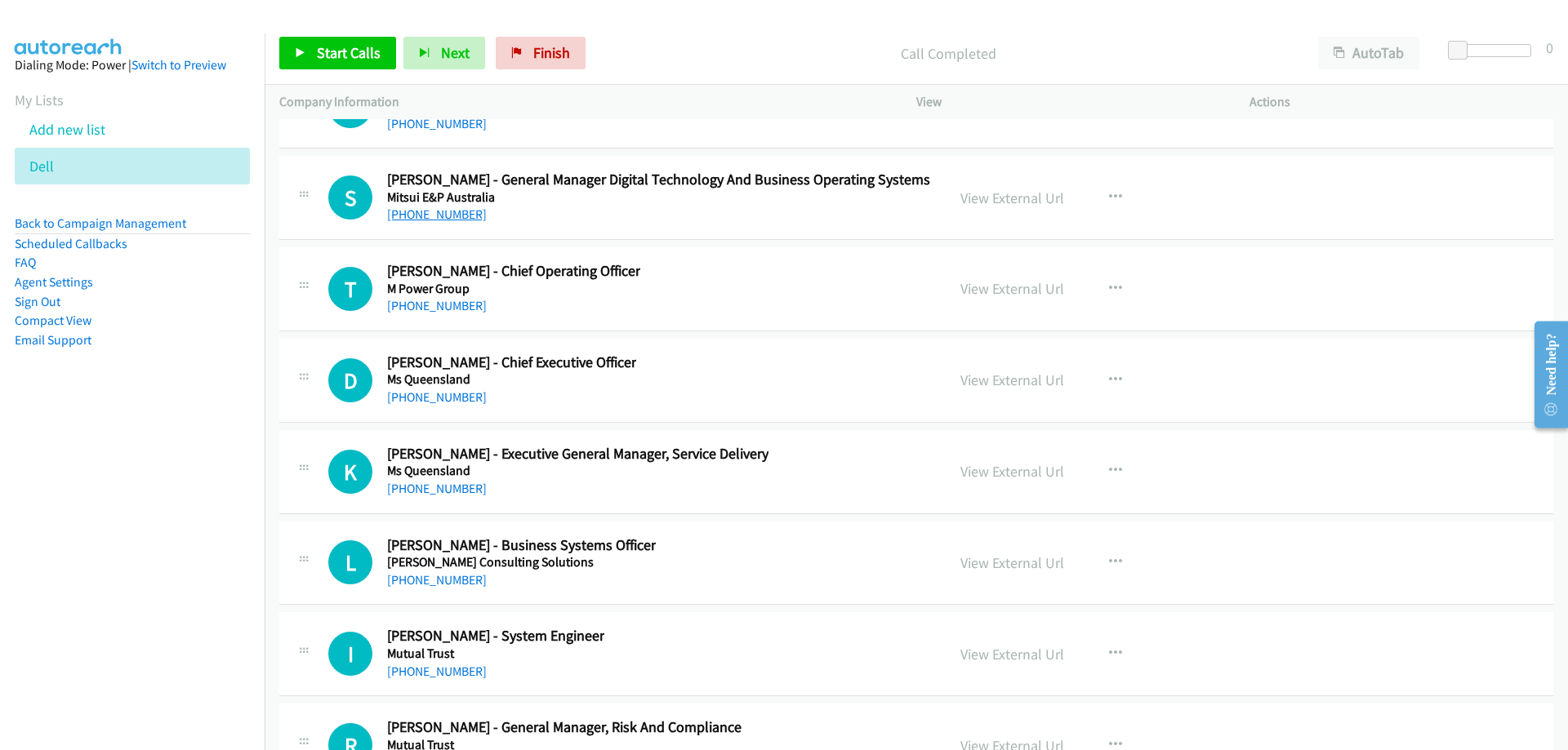
click at [459, 218] on link "[PHONE_NUMBER]" at bounding box center [437, 214] width 100 height 16
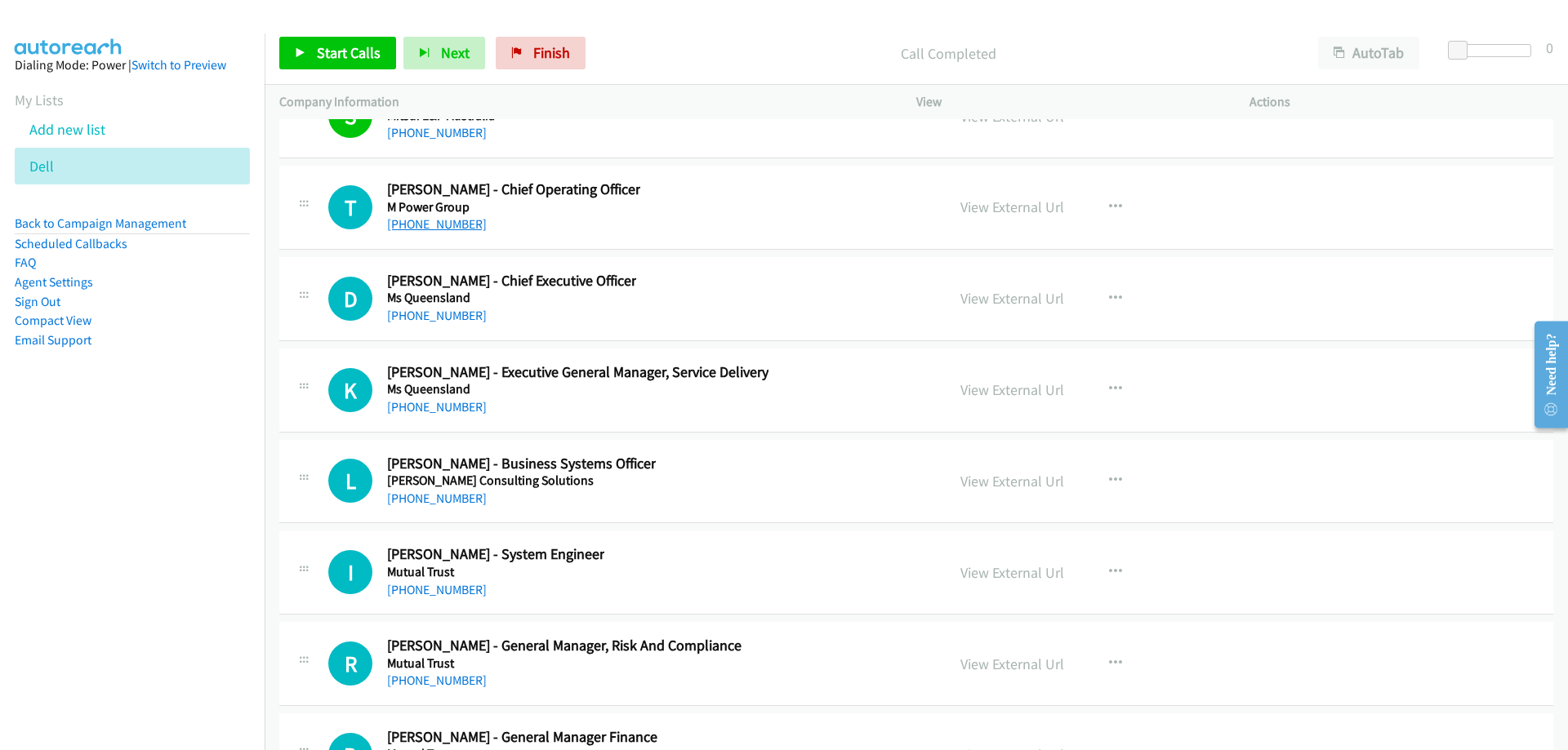
click at [416, 228] on link "[PHONE_NUMBER]" at bounding box center [437, 225] width 100 height 16
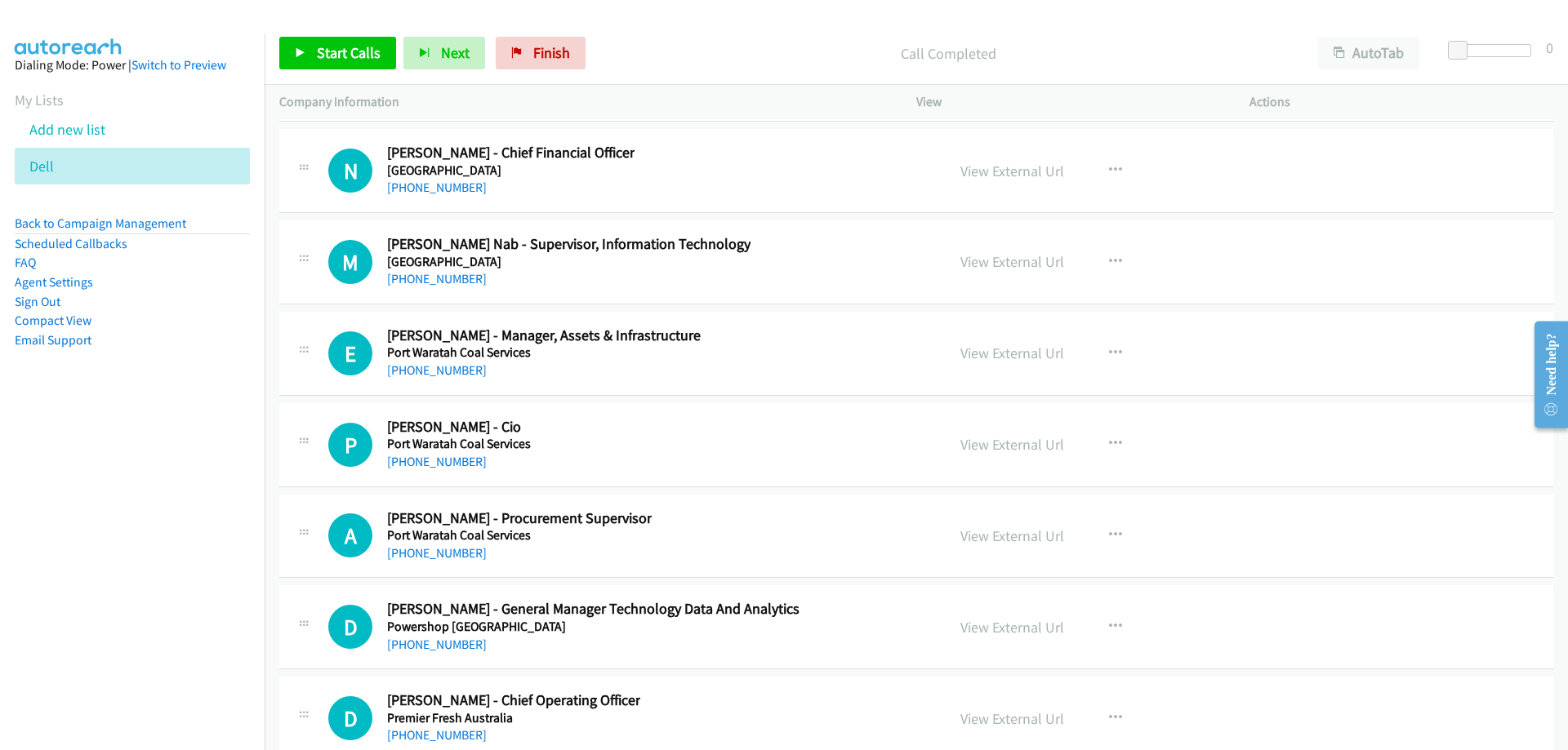
scroll to position [27510, 0]
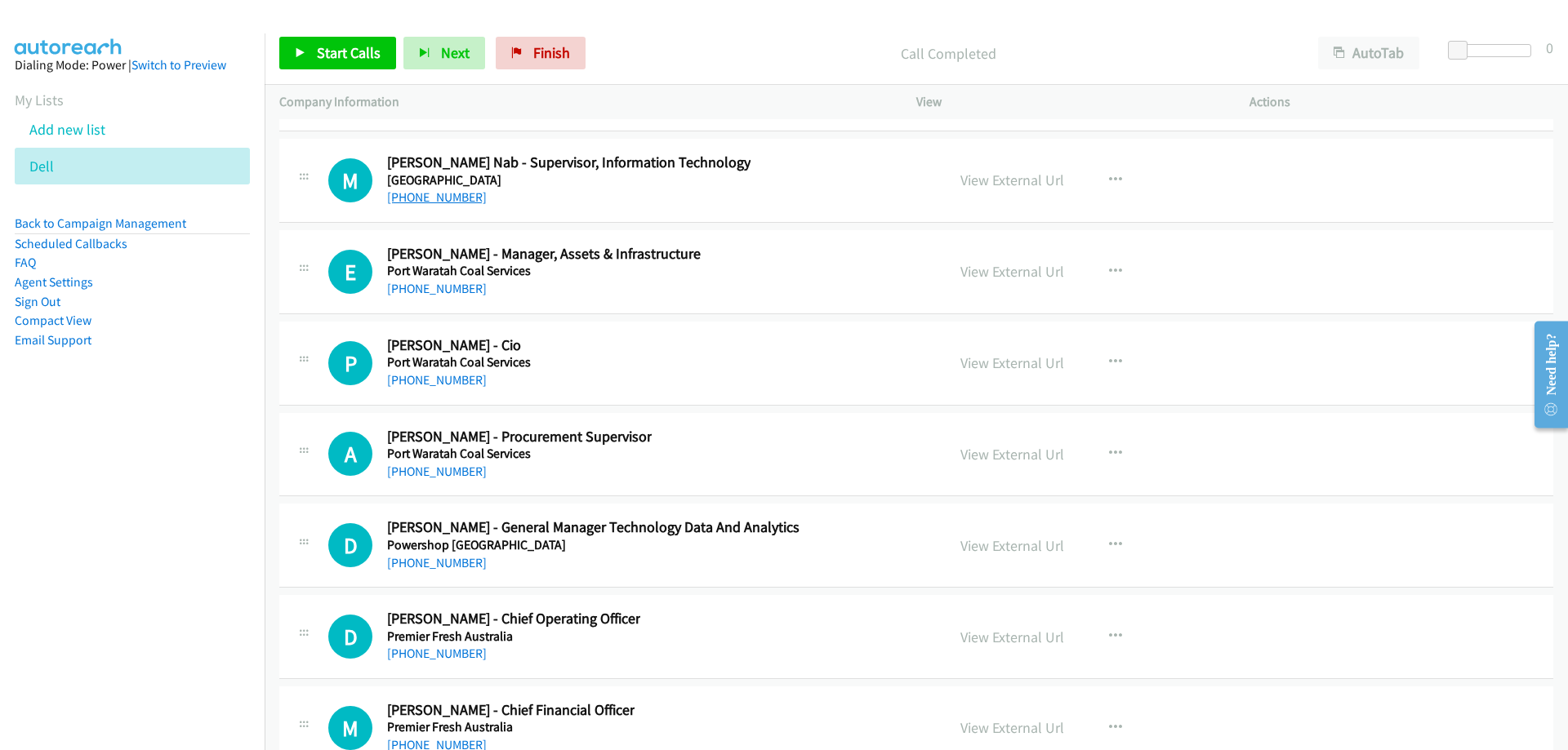
click at [442, 191] on link "[PHONE_NUMBER]" at bounding box center [437, 197] width 100 height 16
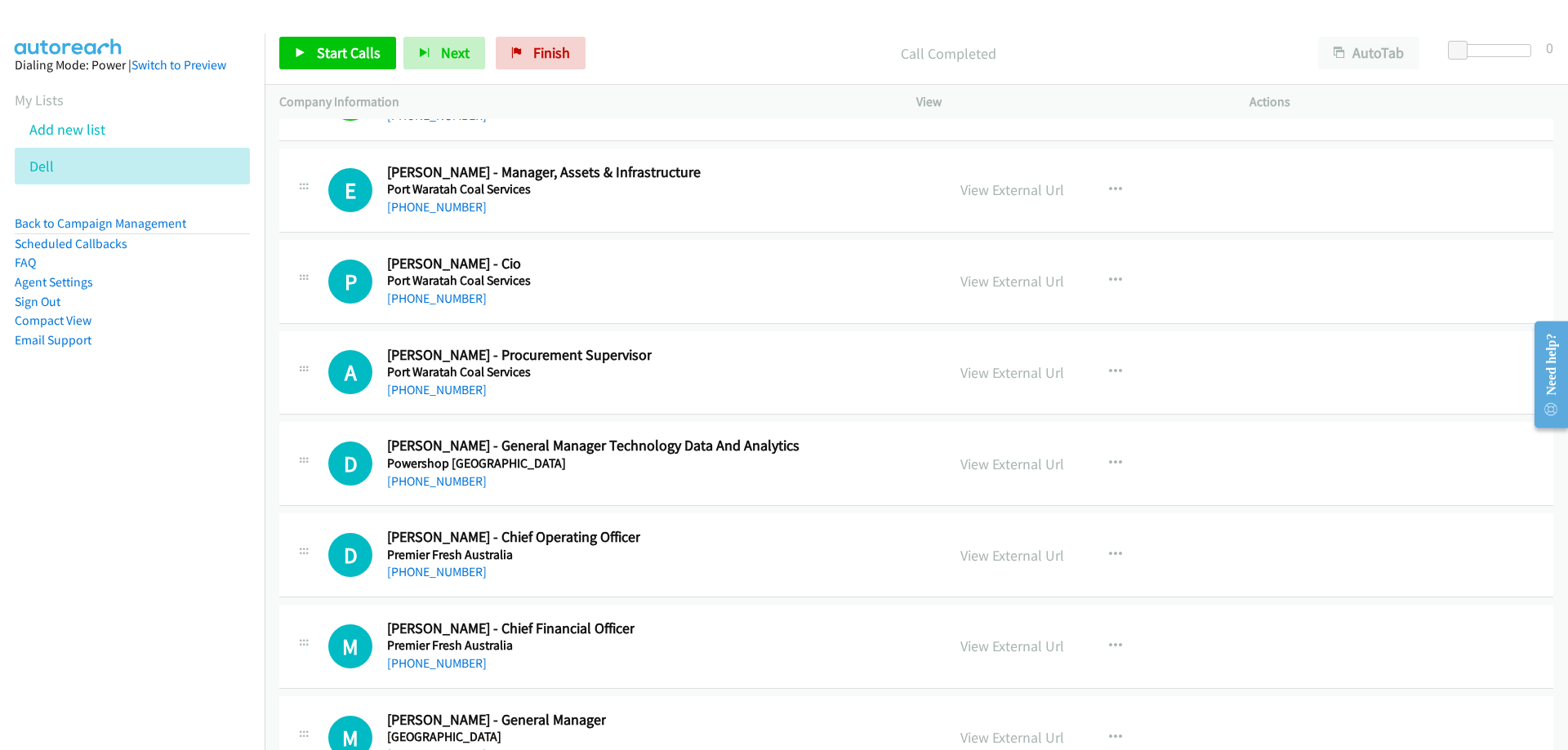
scroll to position [27673, 0]
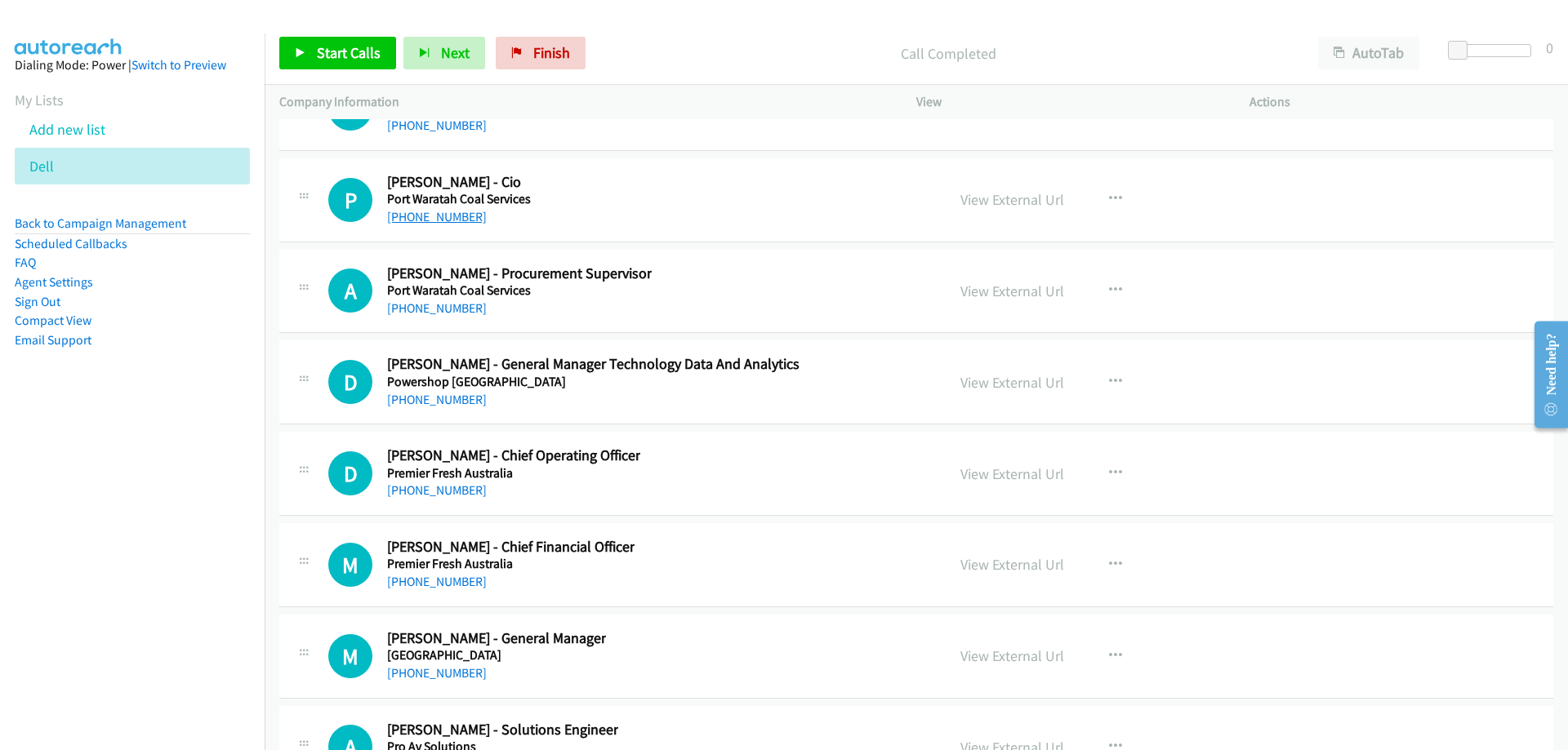
click at [433, 217] on link "[PHONE_NUMBER]" at bounding box center [437, 217] width 100 height 16
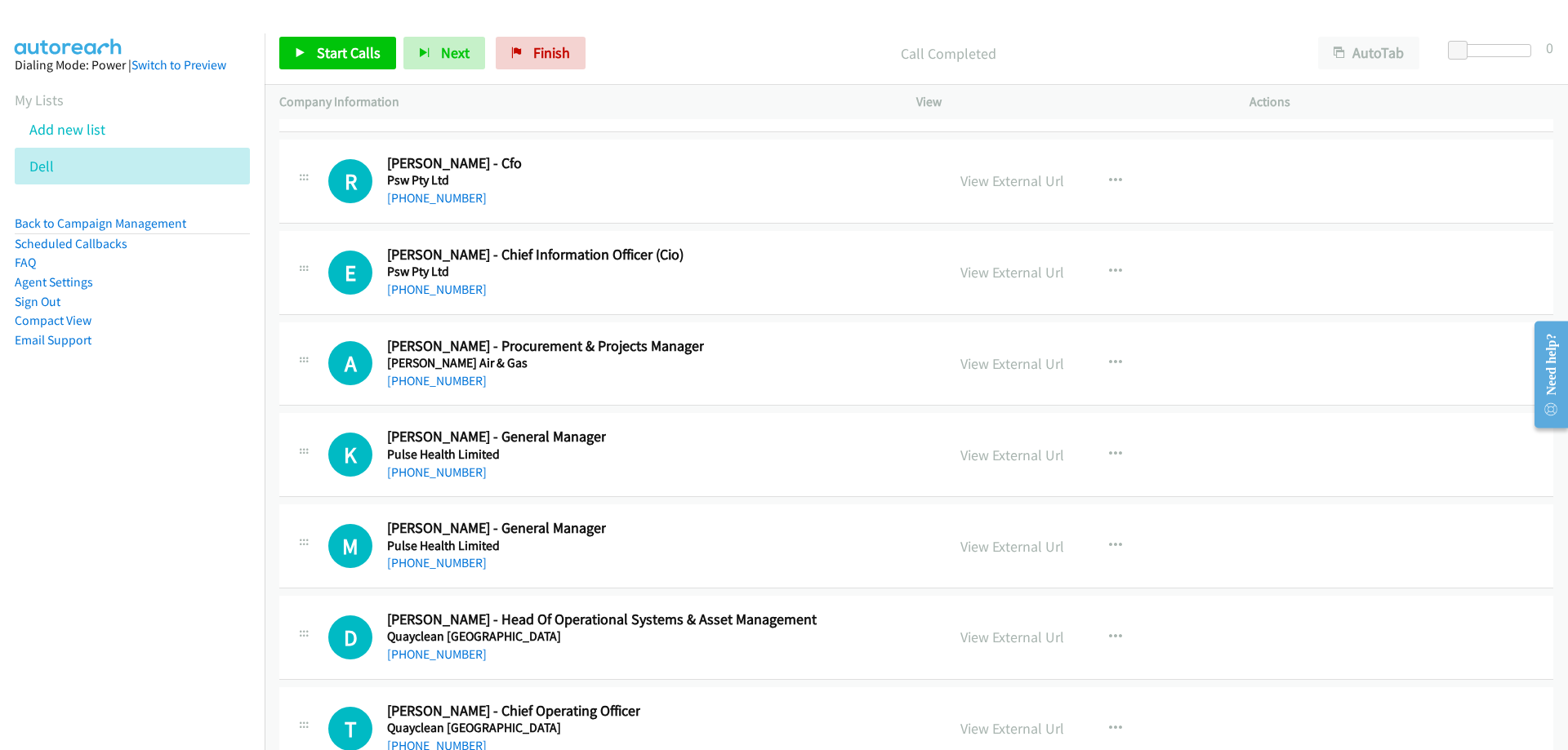
scroll to position [29142, 0]
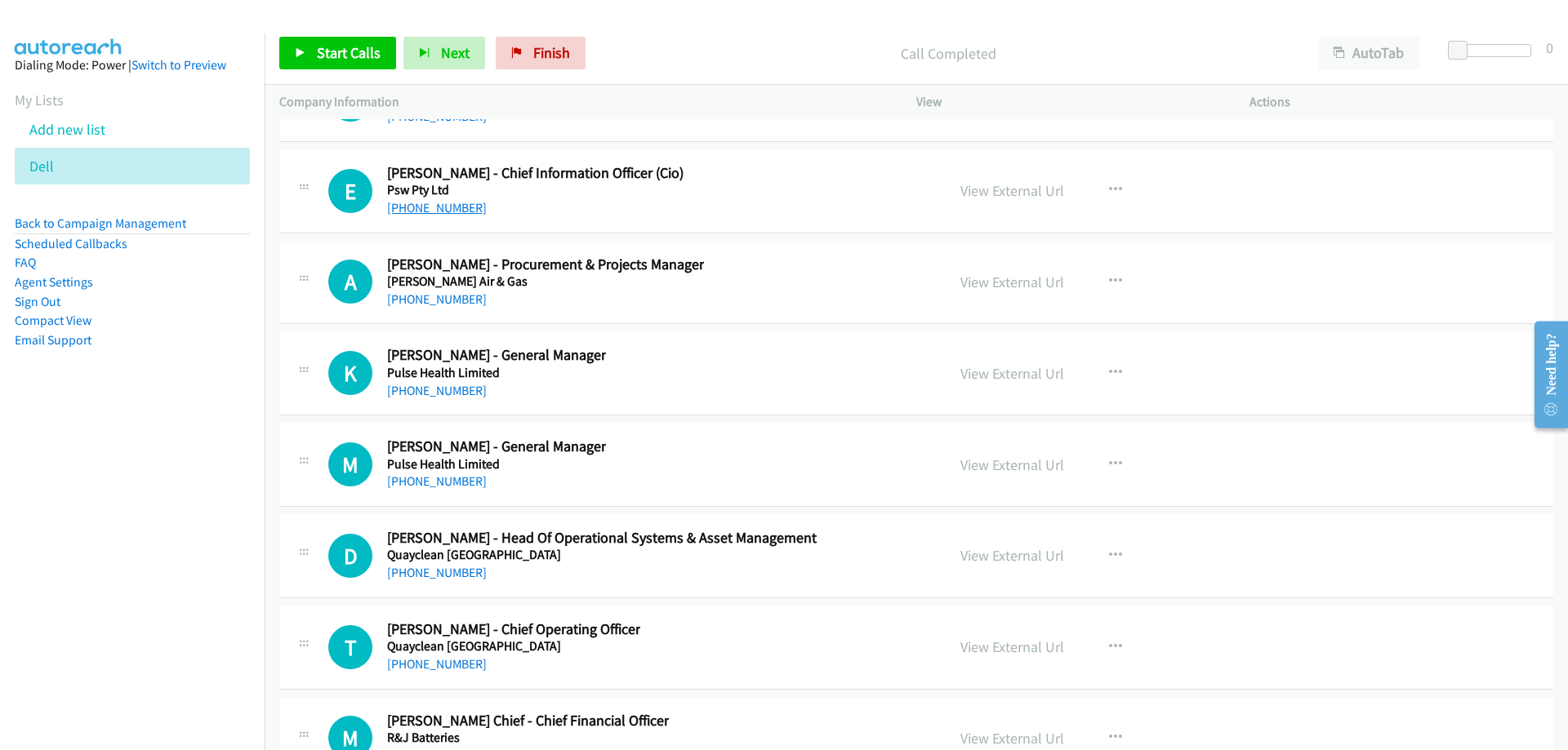
click at [454, 211] on link "[PHONE_NUMBER]" at bounding box center [437, 208] width 100 height 16
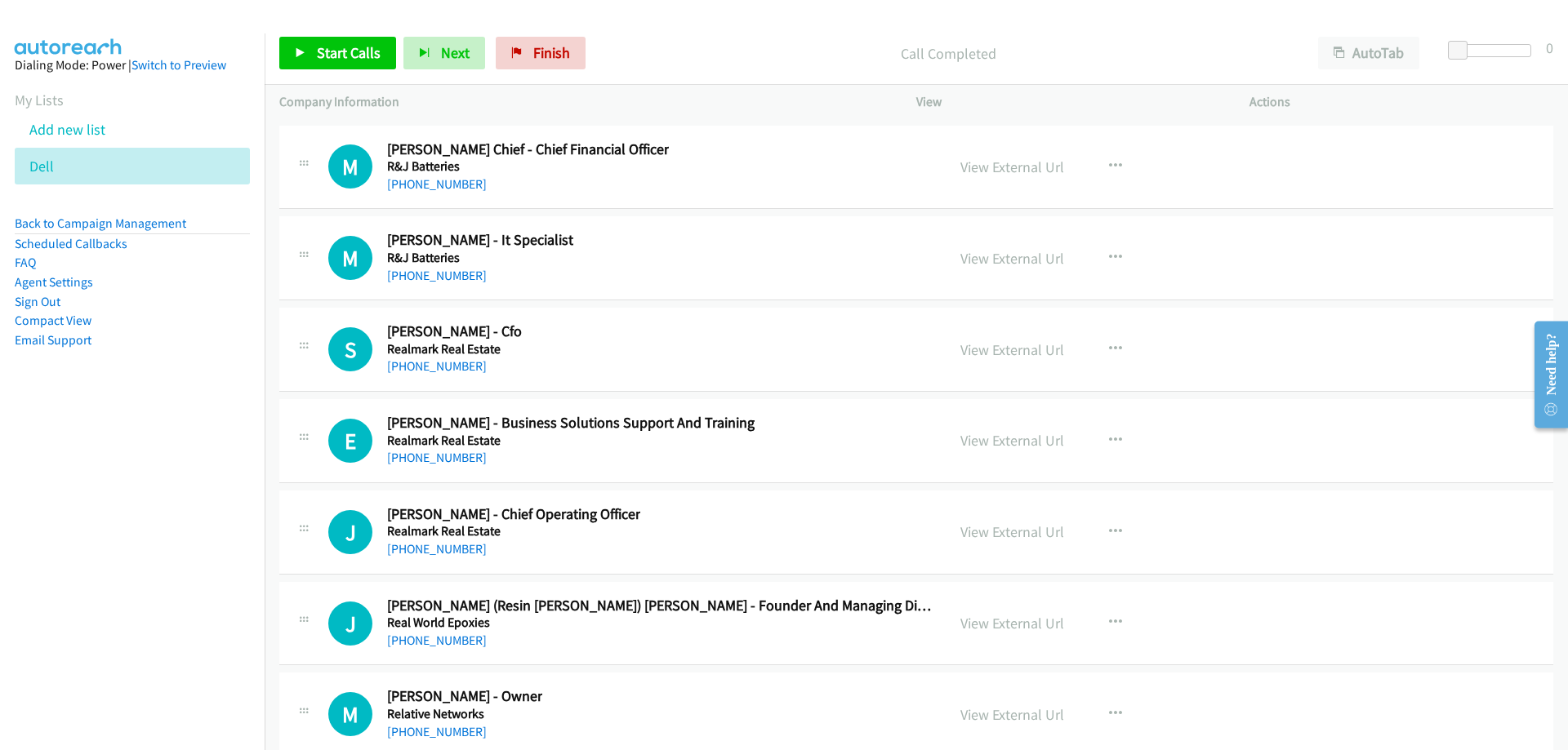
scroll to position [29796, 0]
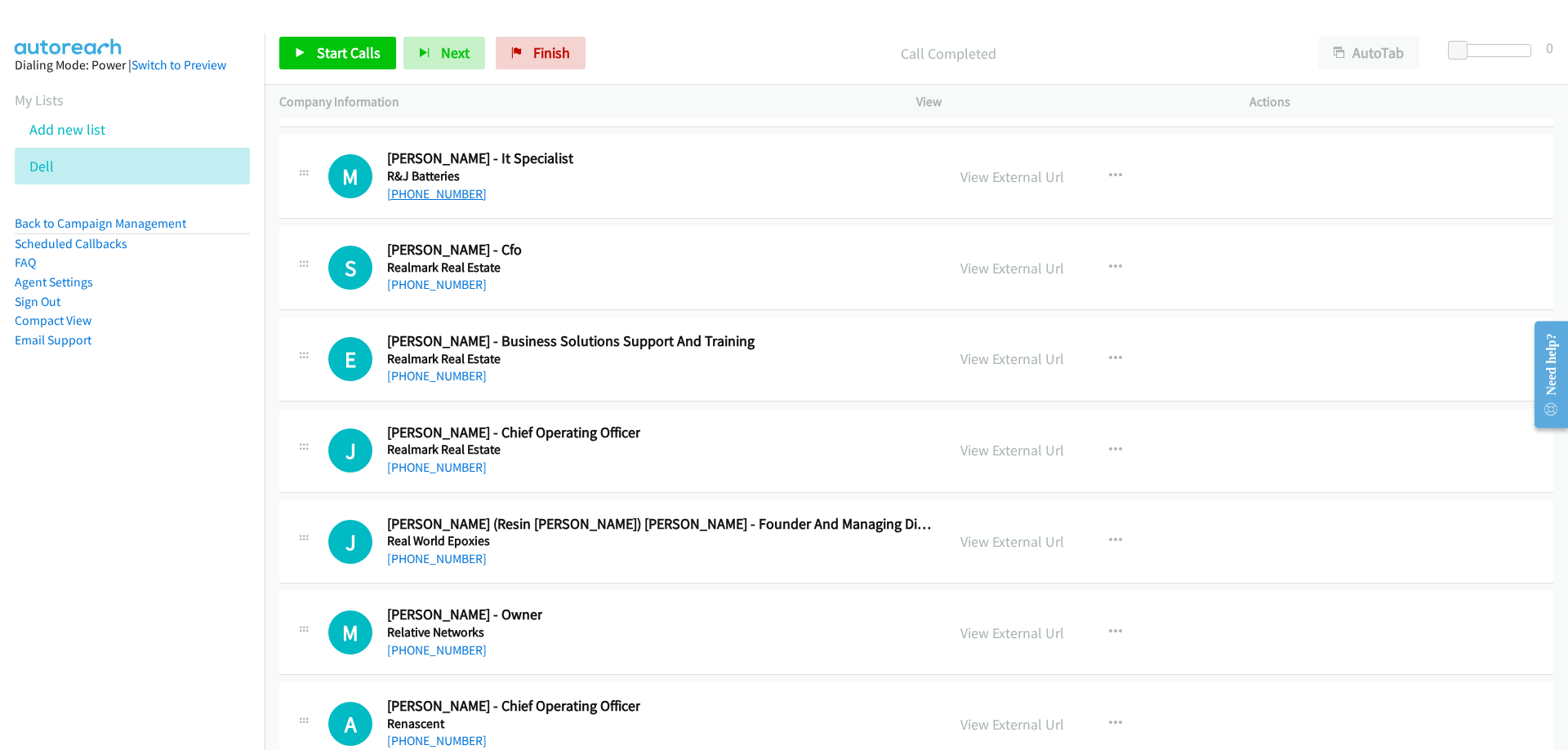
click at [441, 189] on link "[PHONE_NUMBER]" at bounding box center [437, 194] width 100 height 16
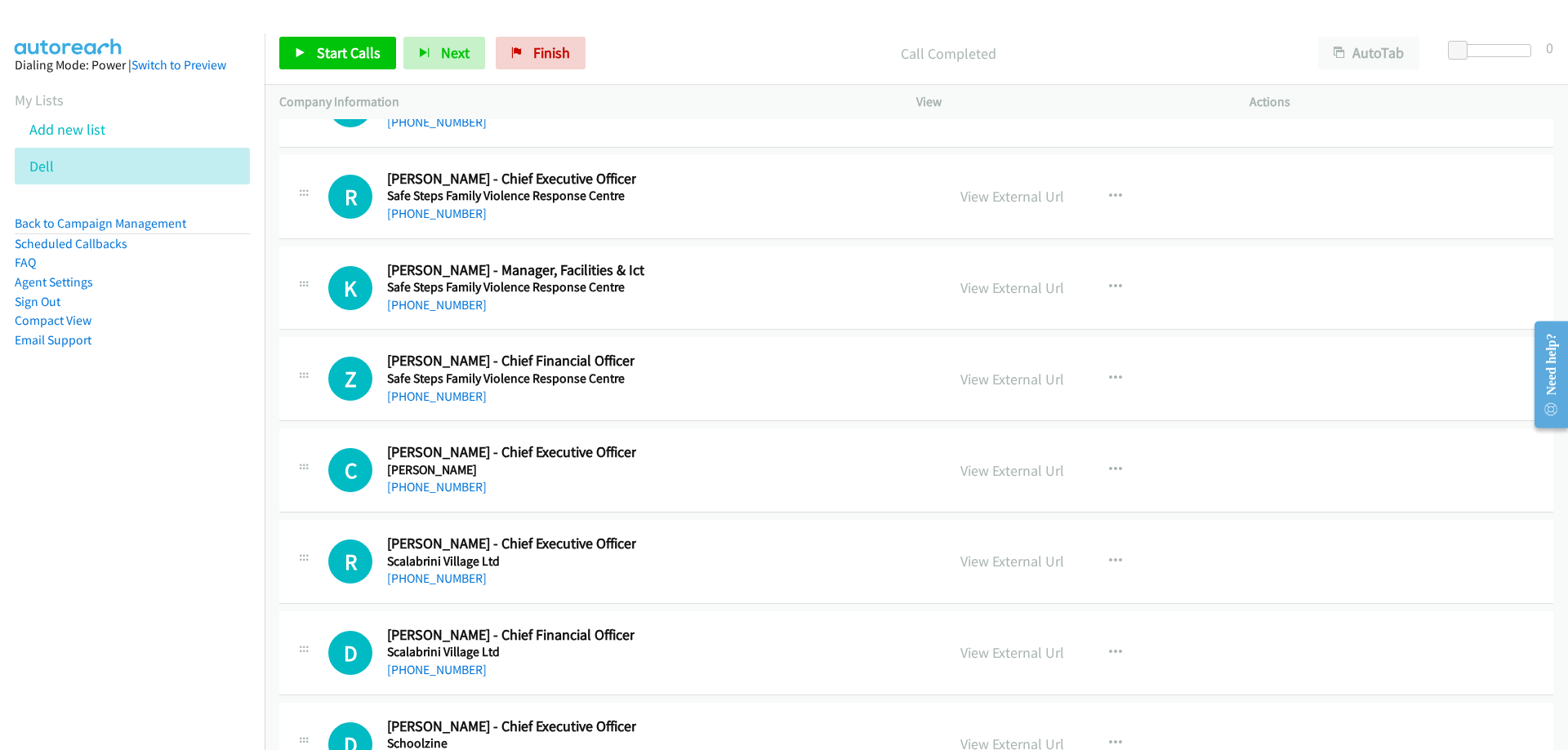
scroll to position [31591, 0]
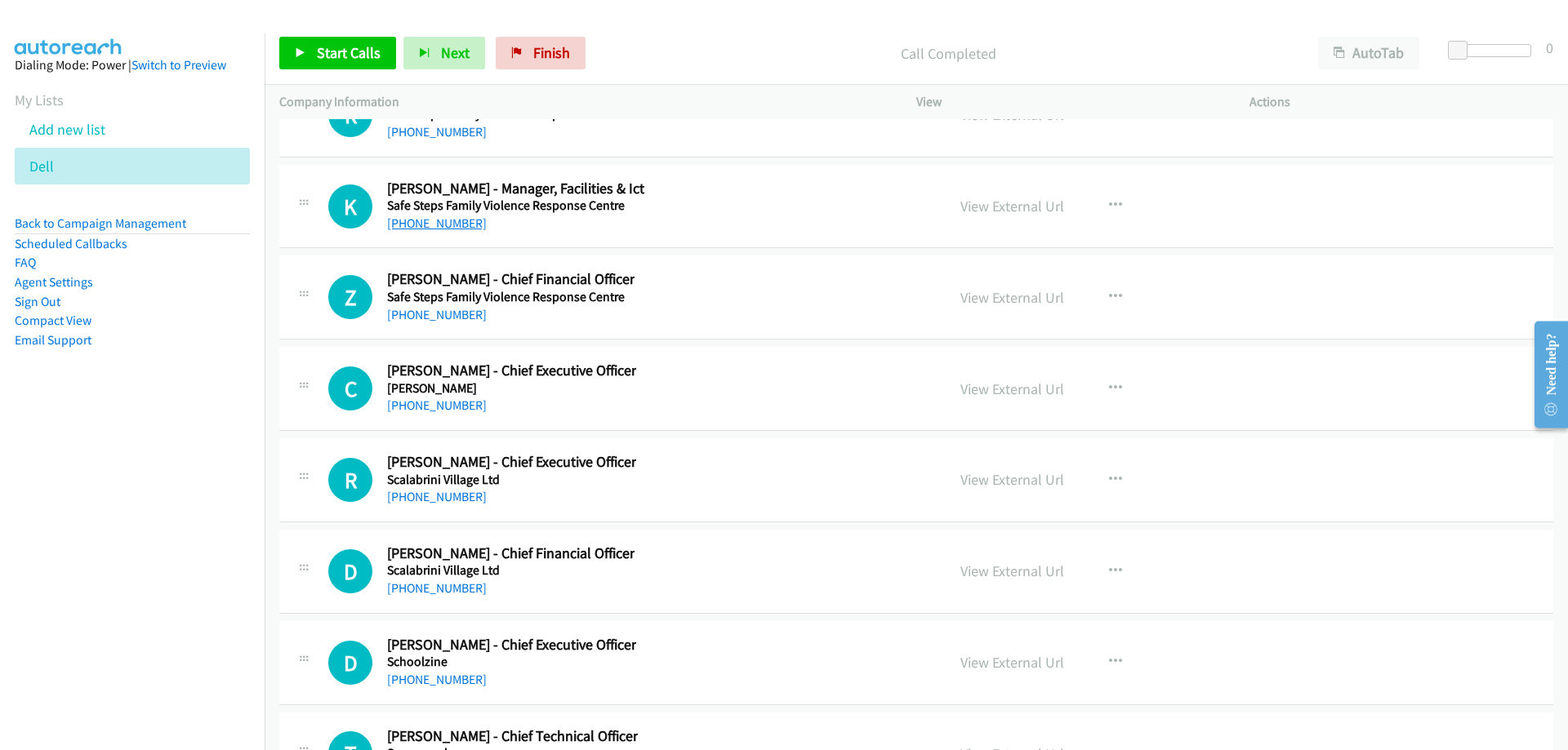
click at [421, 224] on link "[PHONE_NUMBER]" at bounding box center [437, 224] width 100 height 16
click at [412, 229] on link "[PHONE_NUMBER]" at bounding box center [437, 224] width 100 height 16
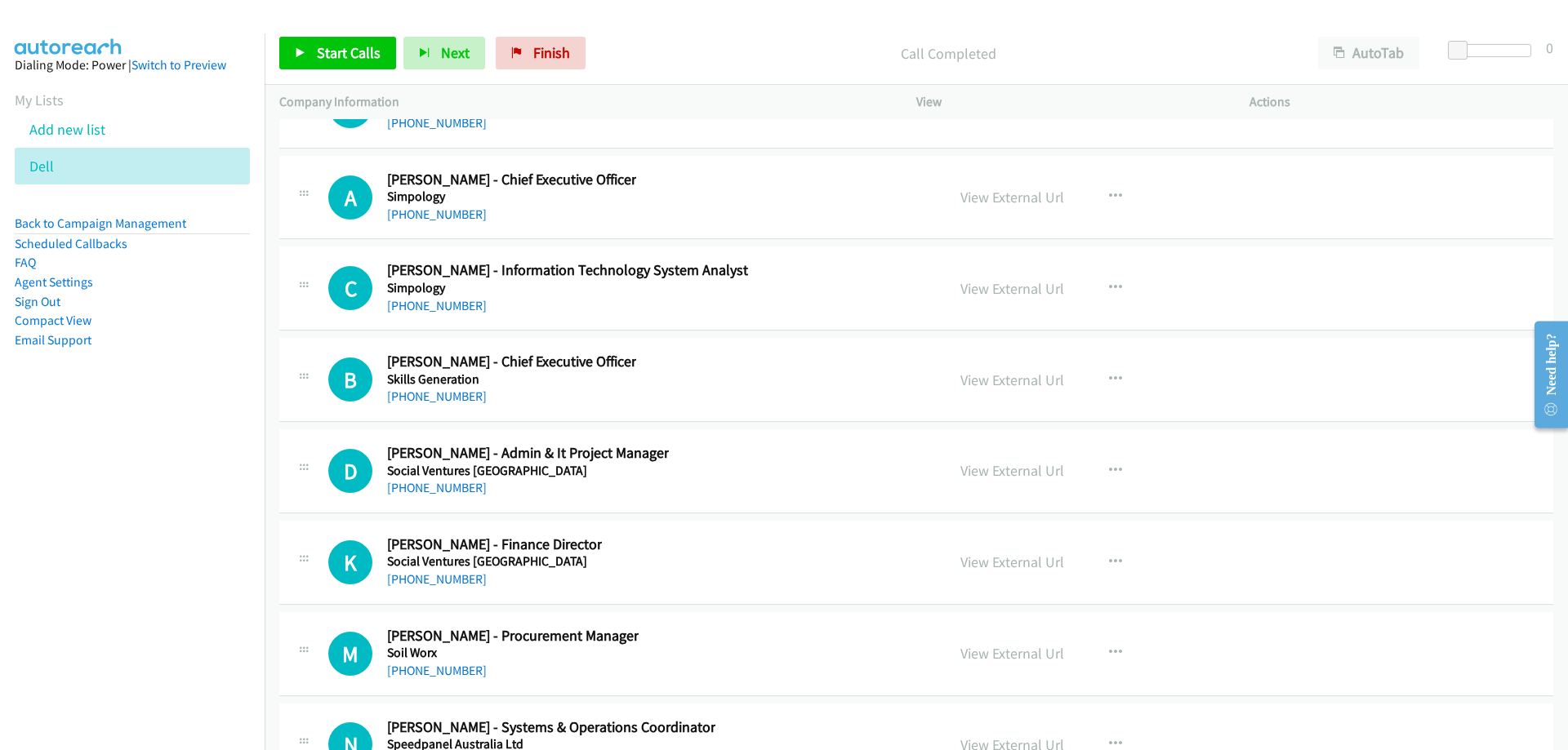
scroll to position [33142, 0]
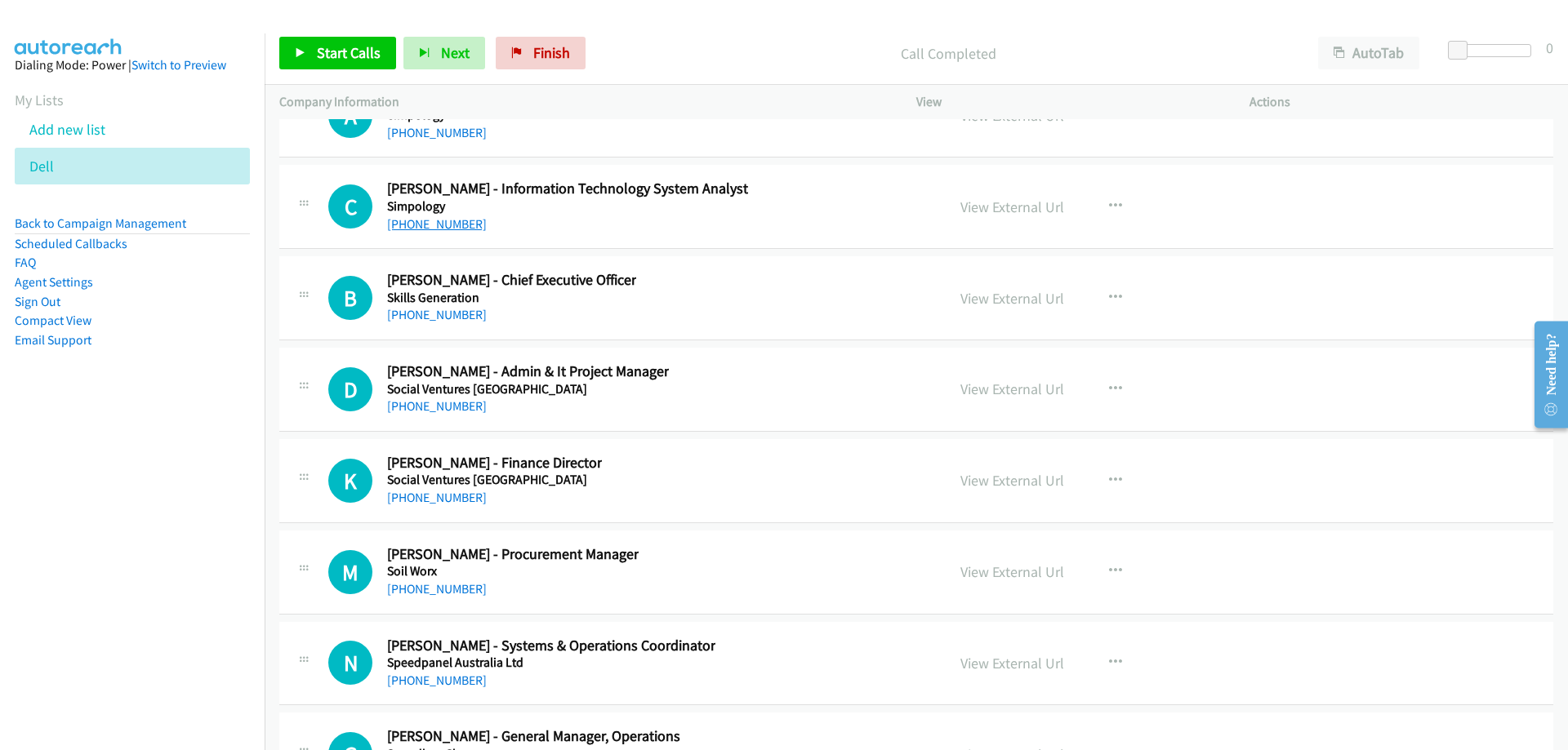
click at [452, 225] on link "[PHONE_NUMBER]" at bounding box center [437, 225] width 100 height 16
click at [441, 219] on link "[PHONE_NUMBER]" at bounding box center [437, 225] width 100 height 16
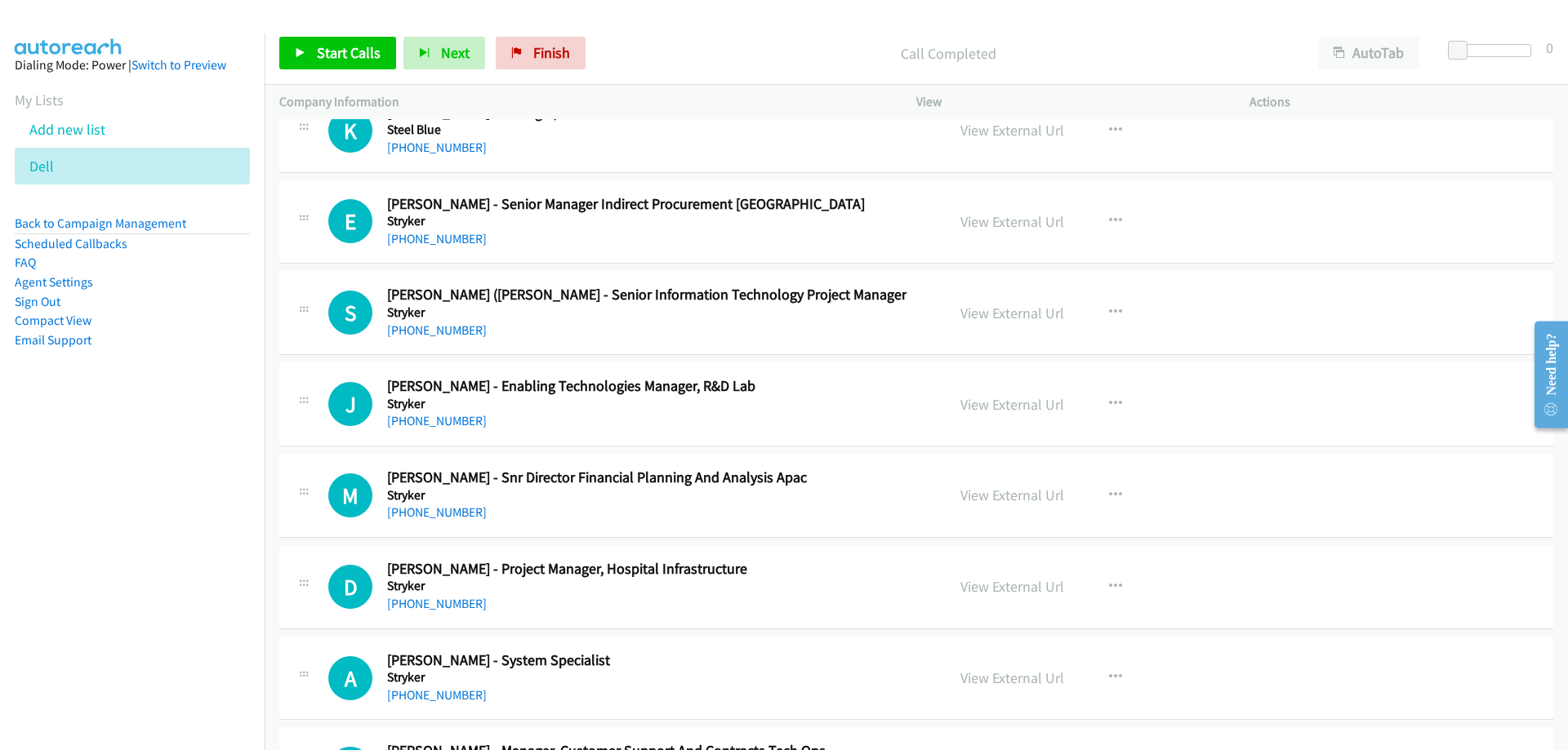
scroll to position [34122, 0]
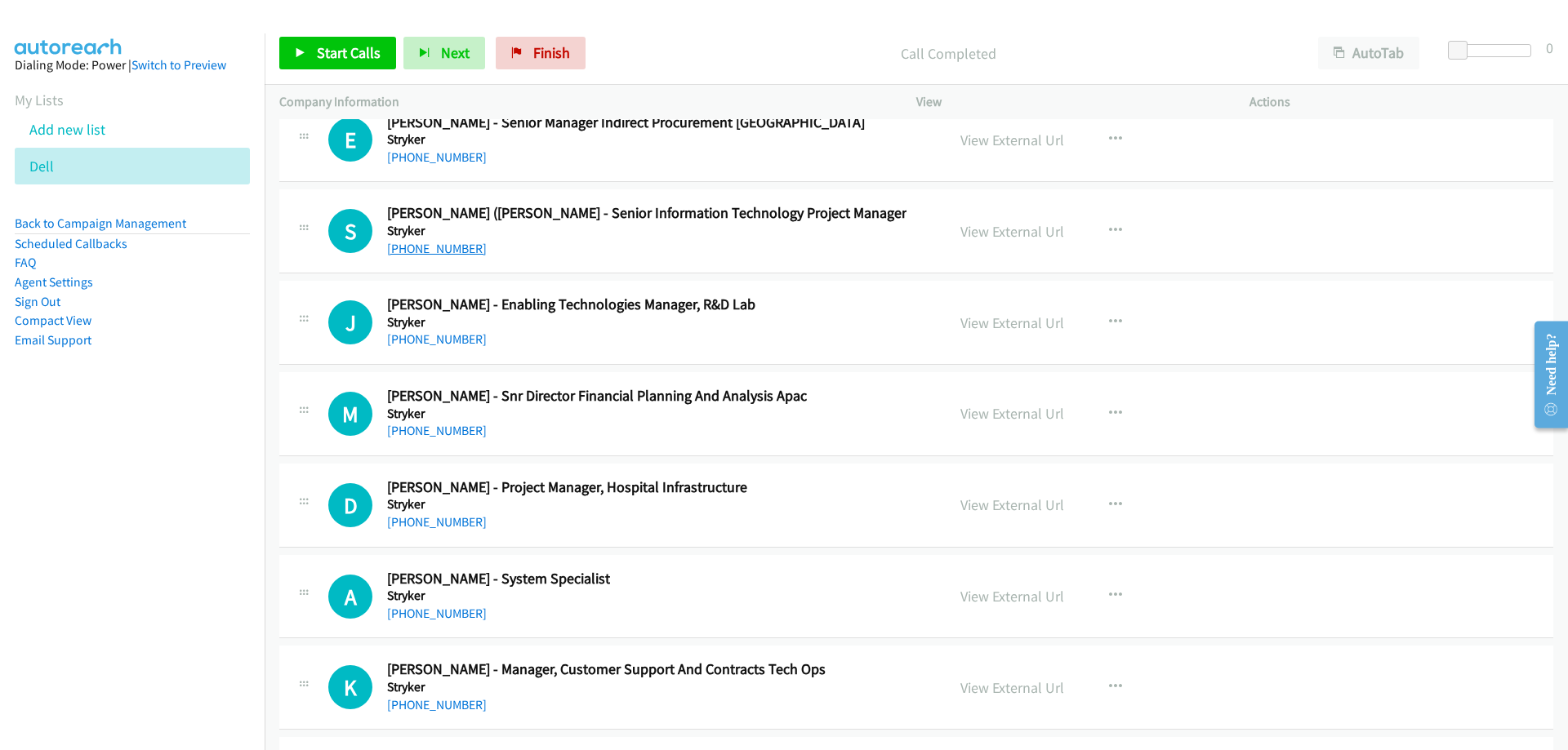
click at [441, 250] on link "[PHONE_NUMBER]" at bounding box center [437, 249] width 100 height 16
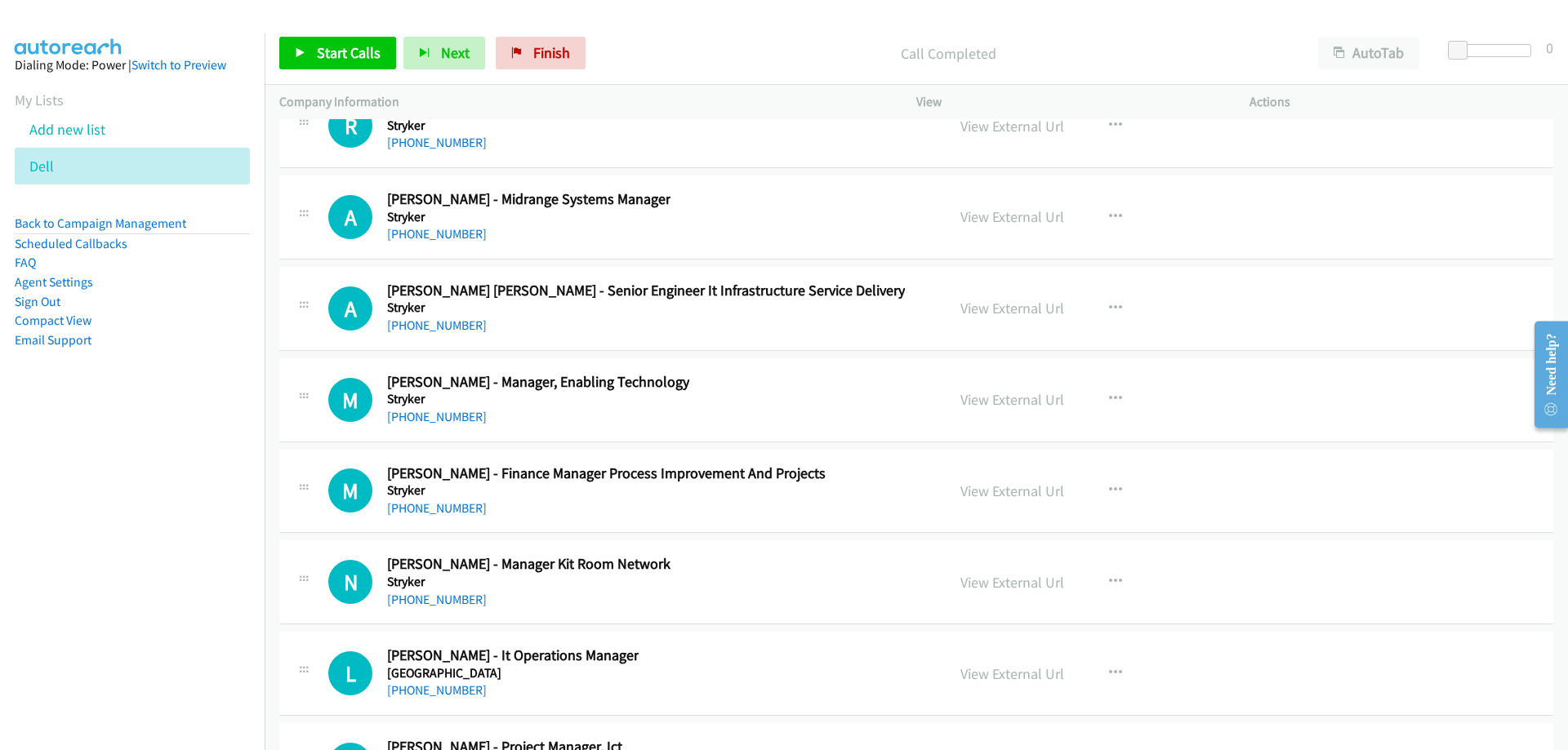
scroll to position [34857, 0]
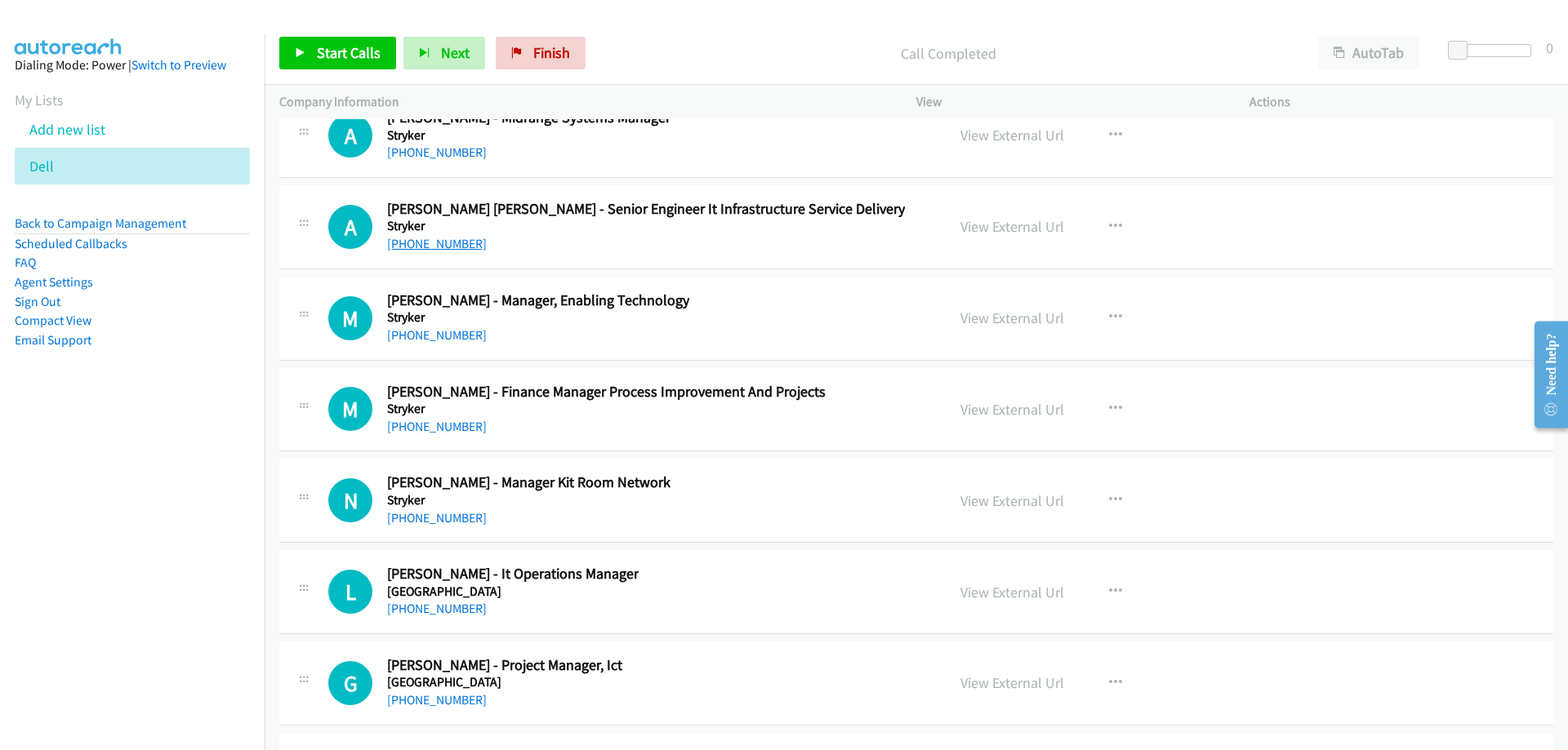
click at [431, 240] on link "[PHONE_NUMBER]" at bounding box center [437, 244] width 100 height 16
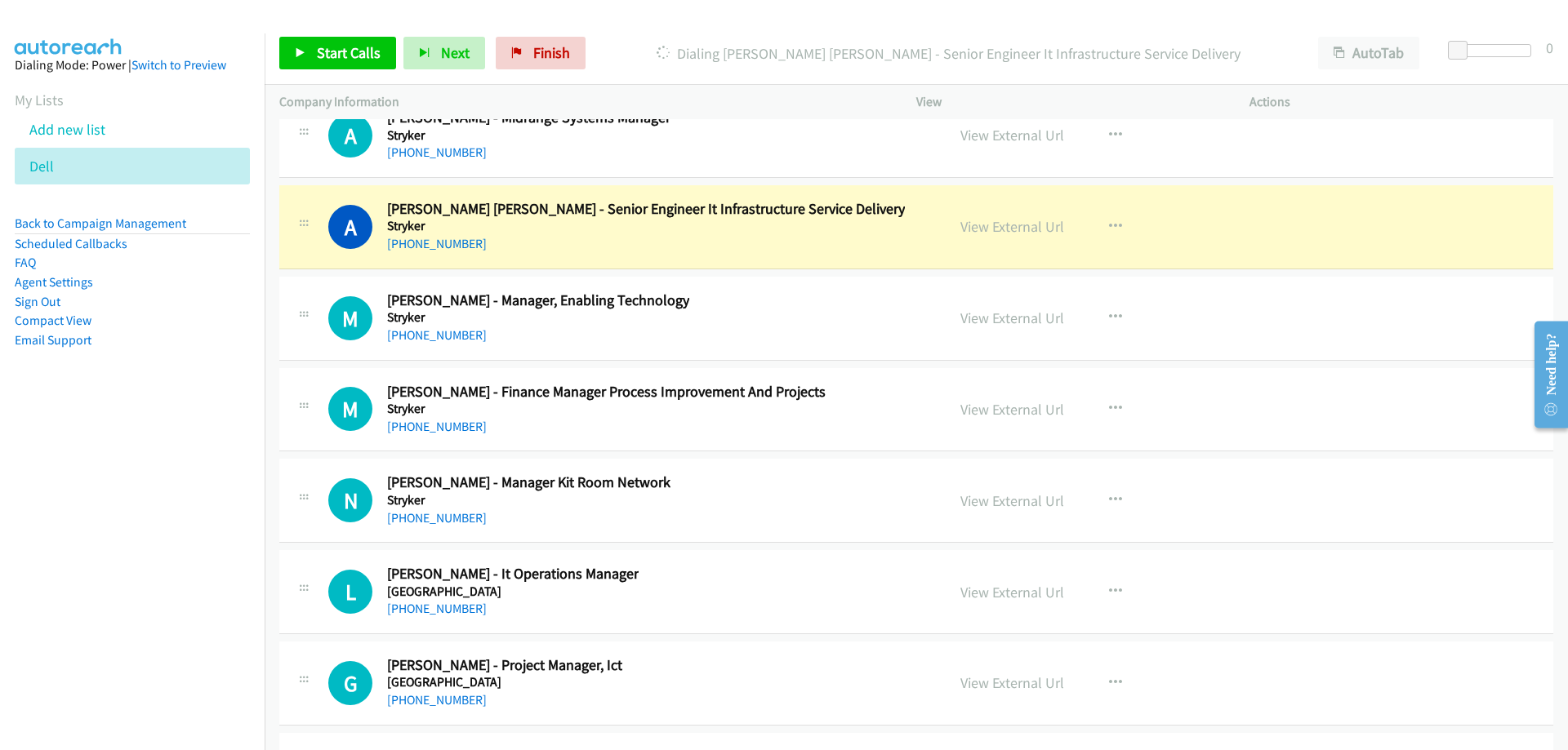
click at [211, 325] on li "Compact View" at bounding box center [132, 321] width 235 height 19
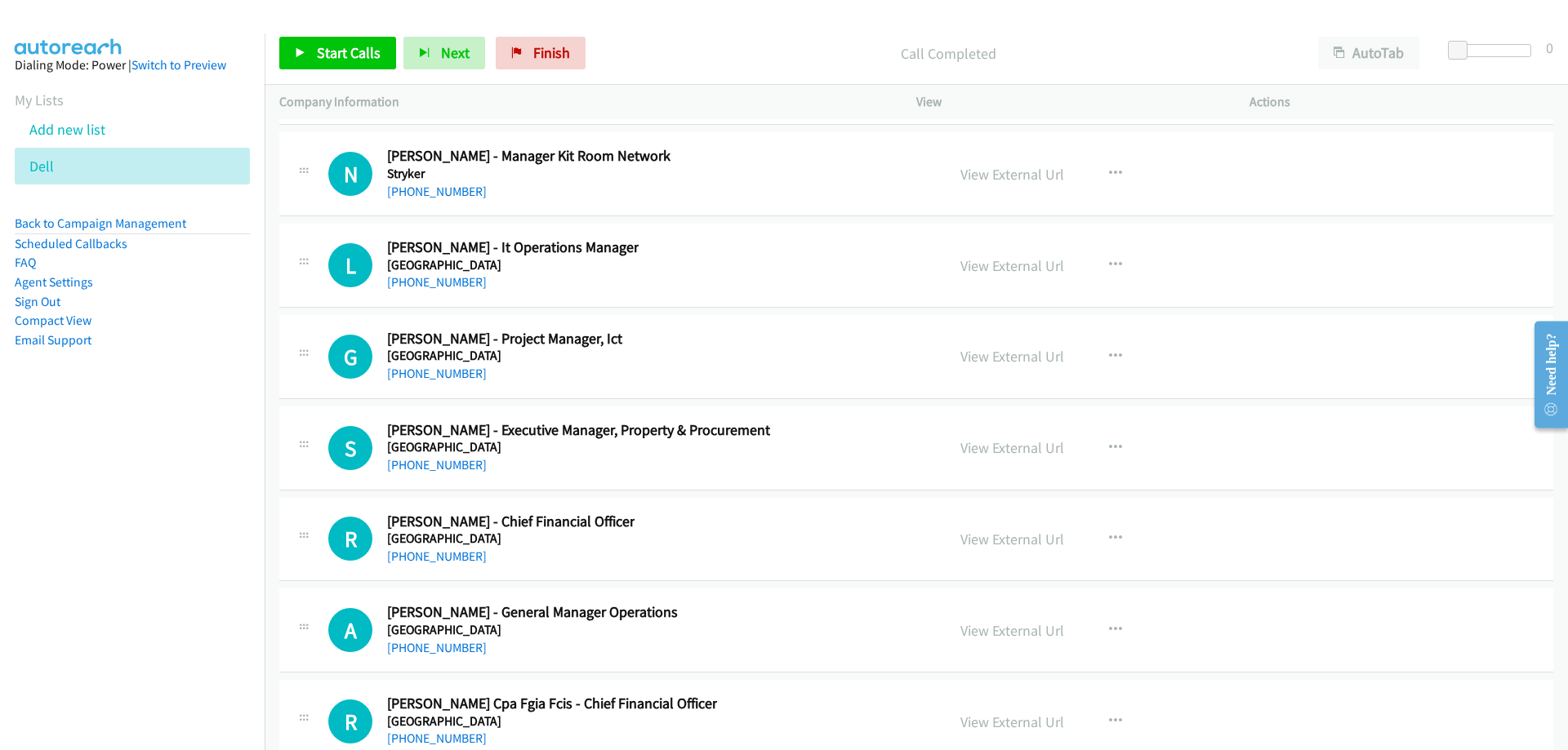
scroll to position [35265, 0]
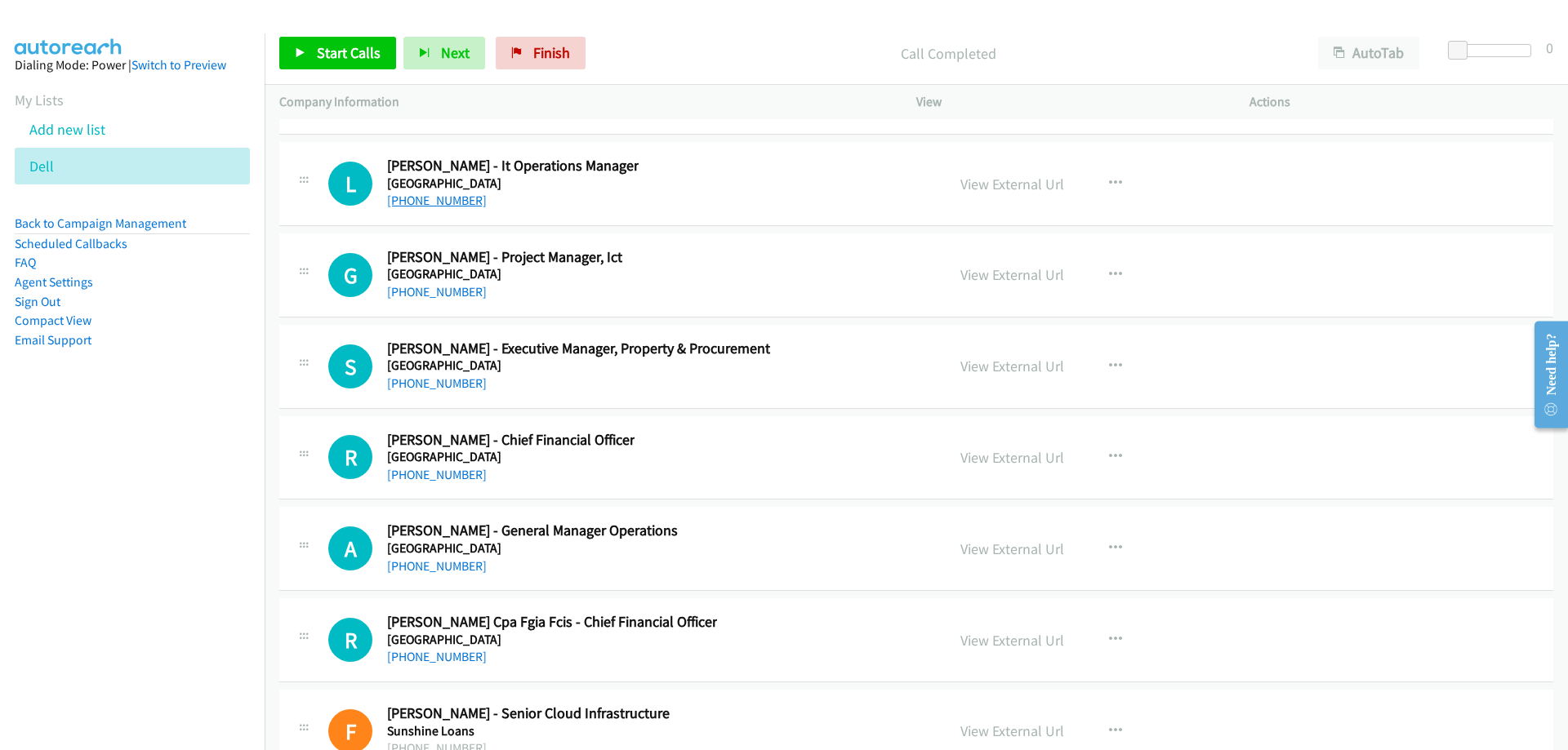
click at [445, 204] on link "[PHONE_NUMBER]" at bounding box center [437, 201] width 100 height 16
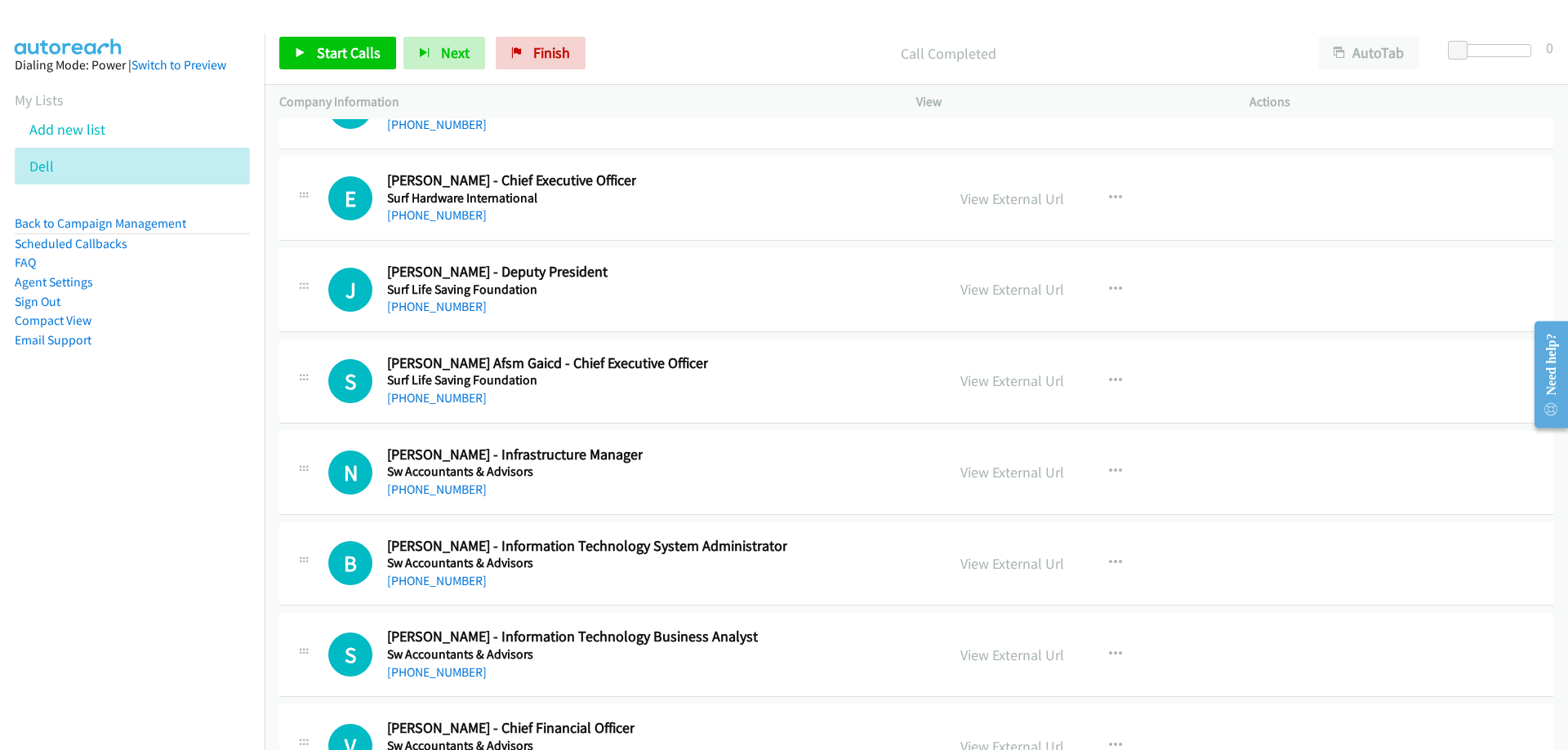
scroll to position [36245, 0]
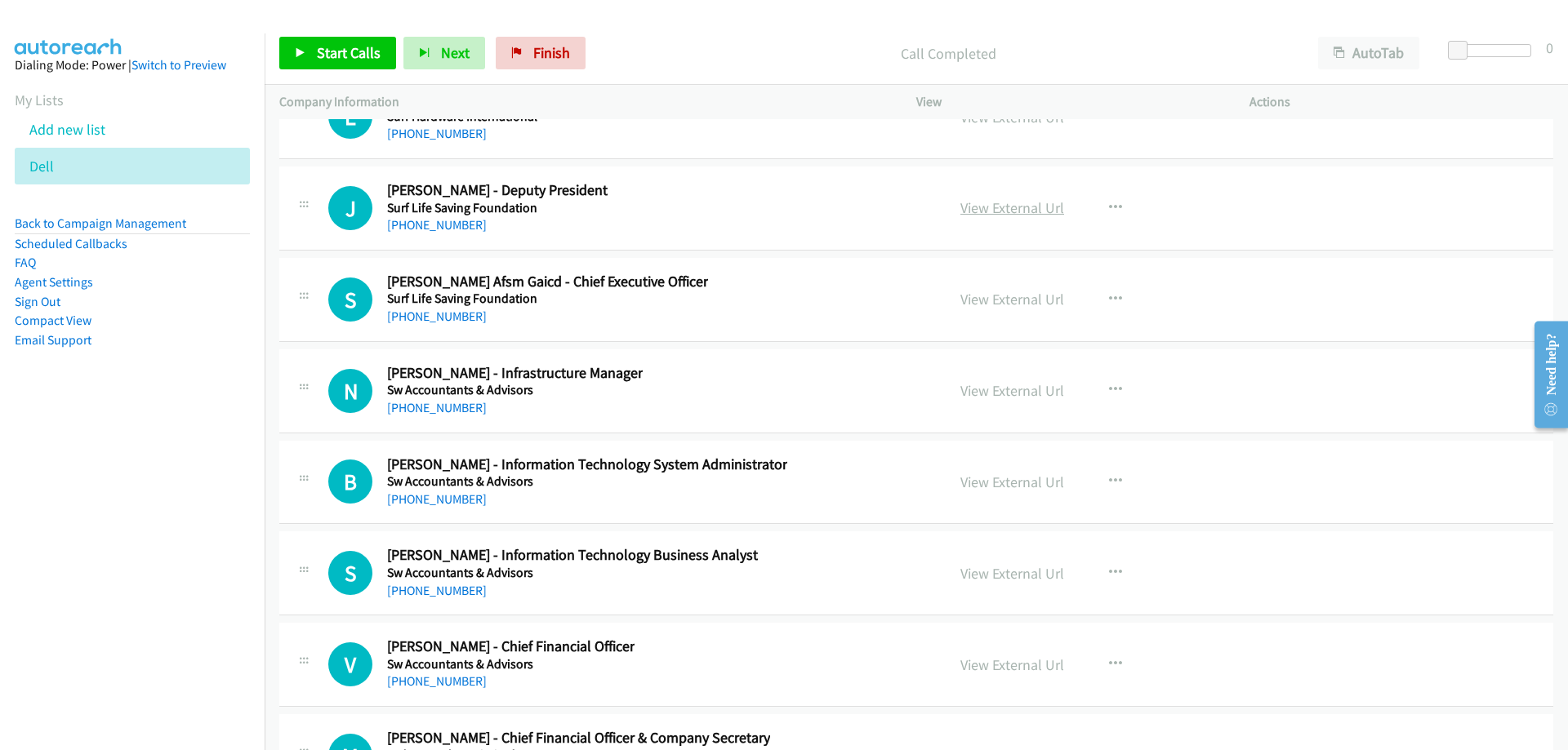
click at [982, 212] on link "View External Url" at bounding box center [1012, 207] width 104 height 18
